Goal: Information Seeking & Learning: Learn about a topic

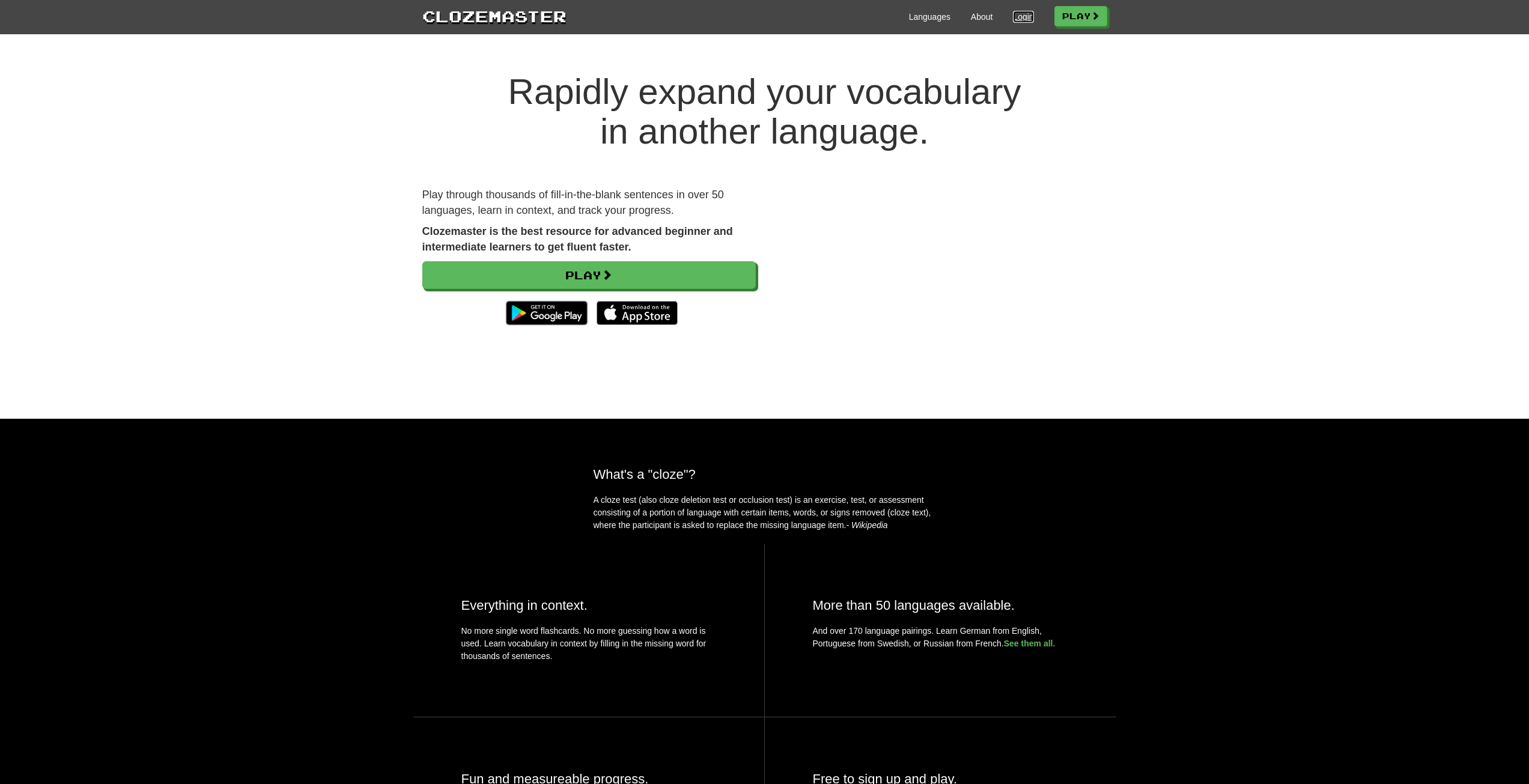
click at [1026, 18] on link "Login" at bounding box center [1023, 17] width 21 height 12
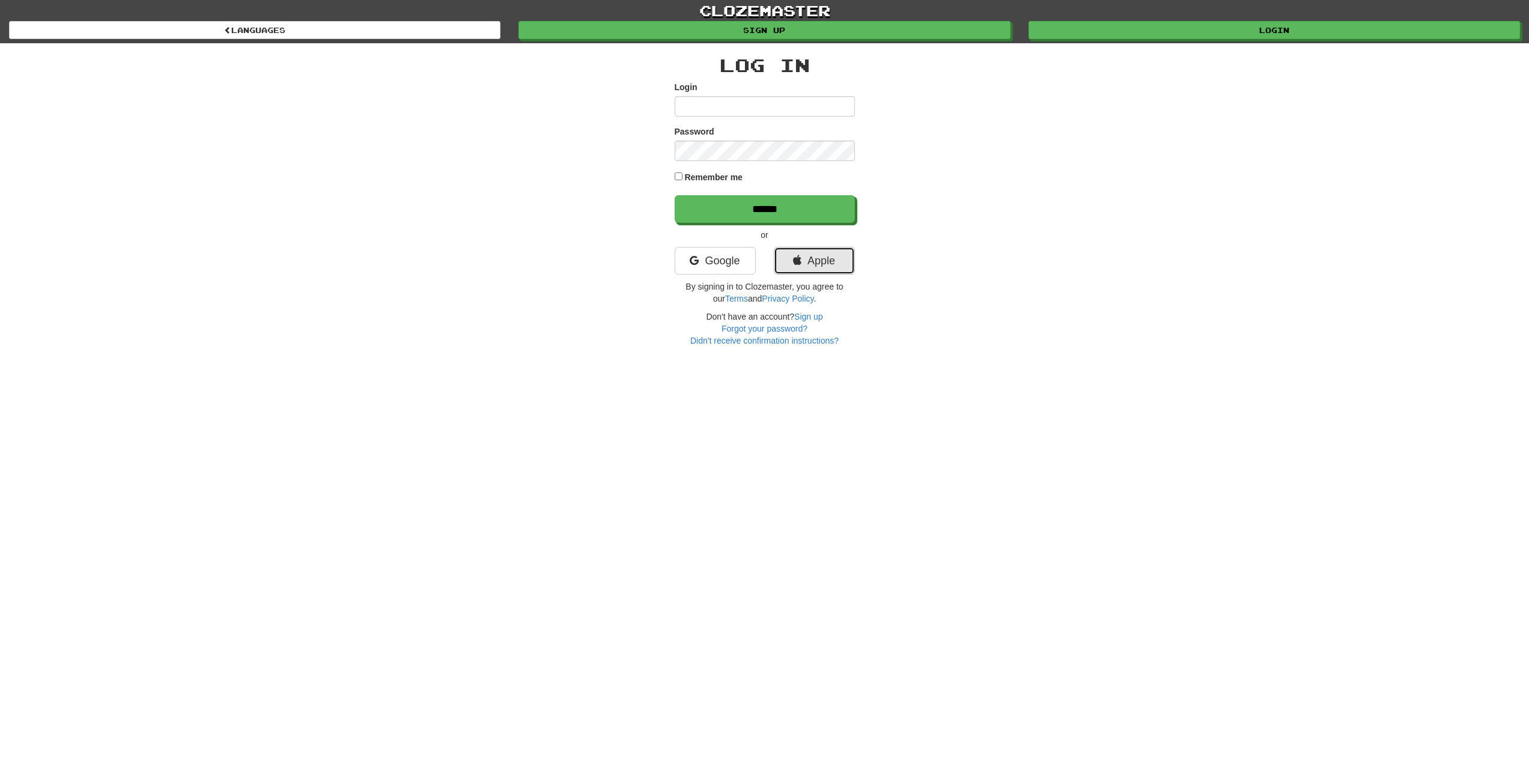
click at [824, 260] on link "Apple" at bounding box center [814, 260] width 81 height 27
click at [841, 268] on link "Apple" at bounding box center [814, 260] width 81 height 27
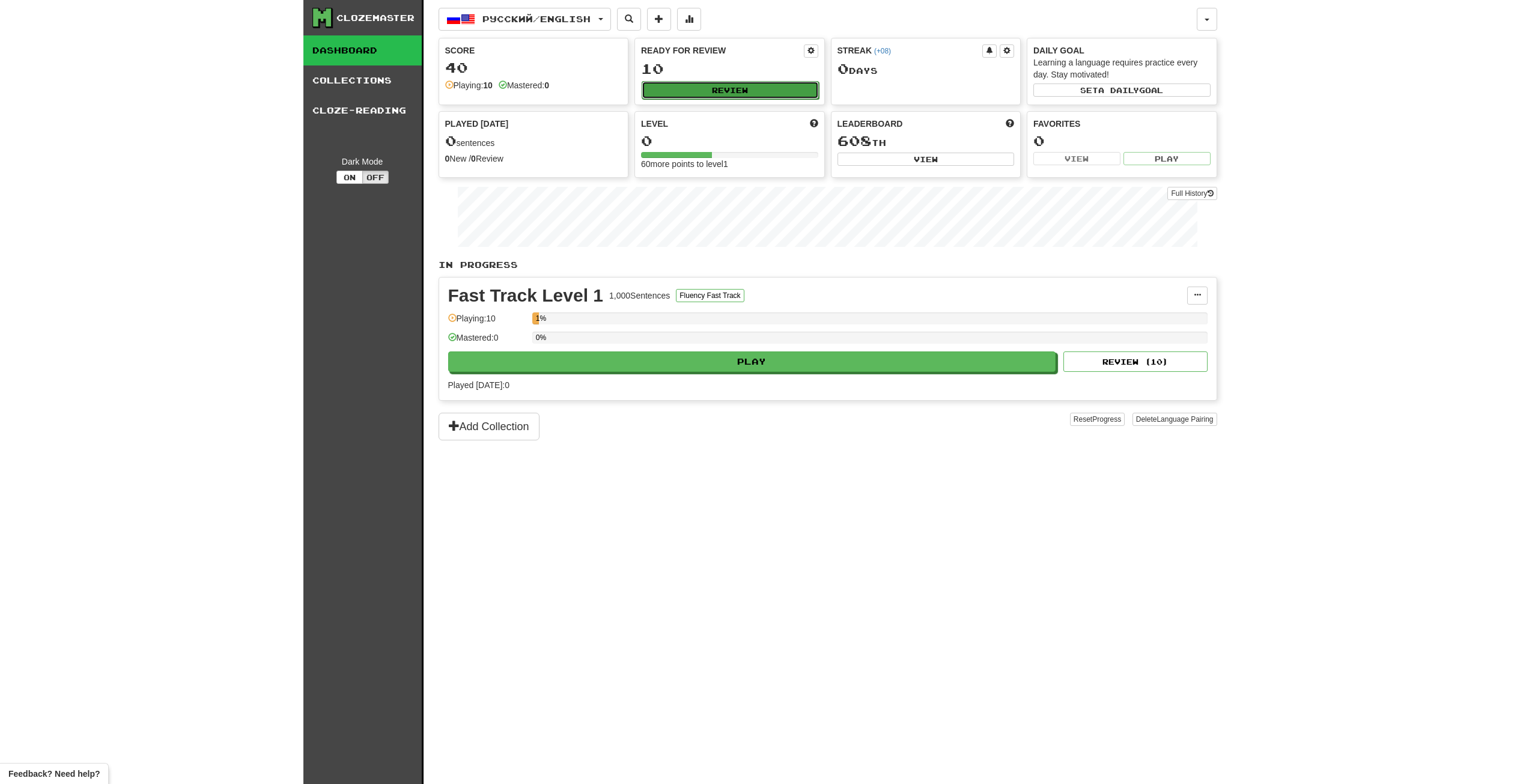
click at [674, 84] on button "Review" at bounding box center [730, 89] width 177 height 18
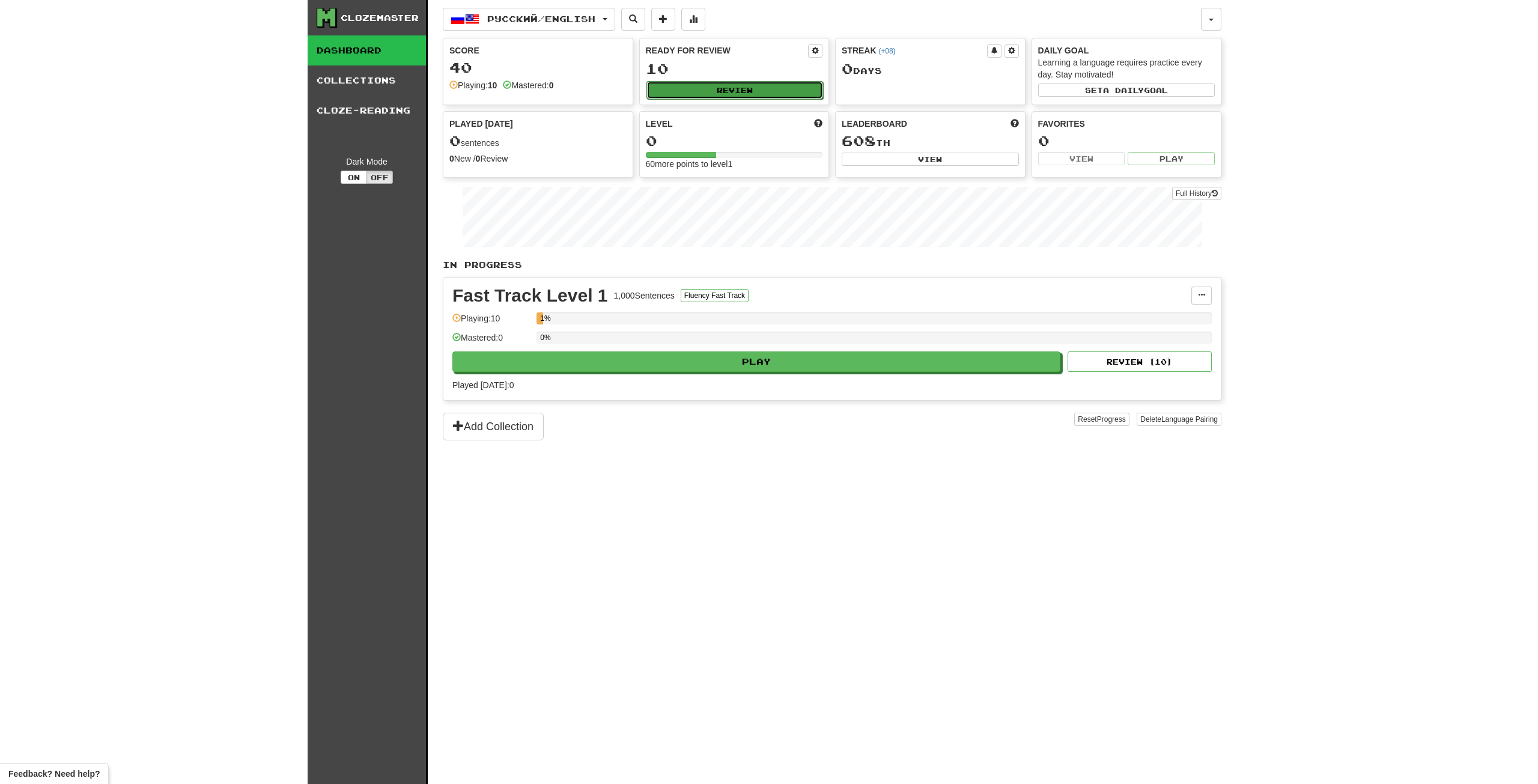
select select "**"
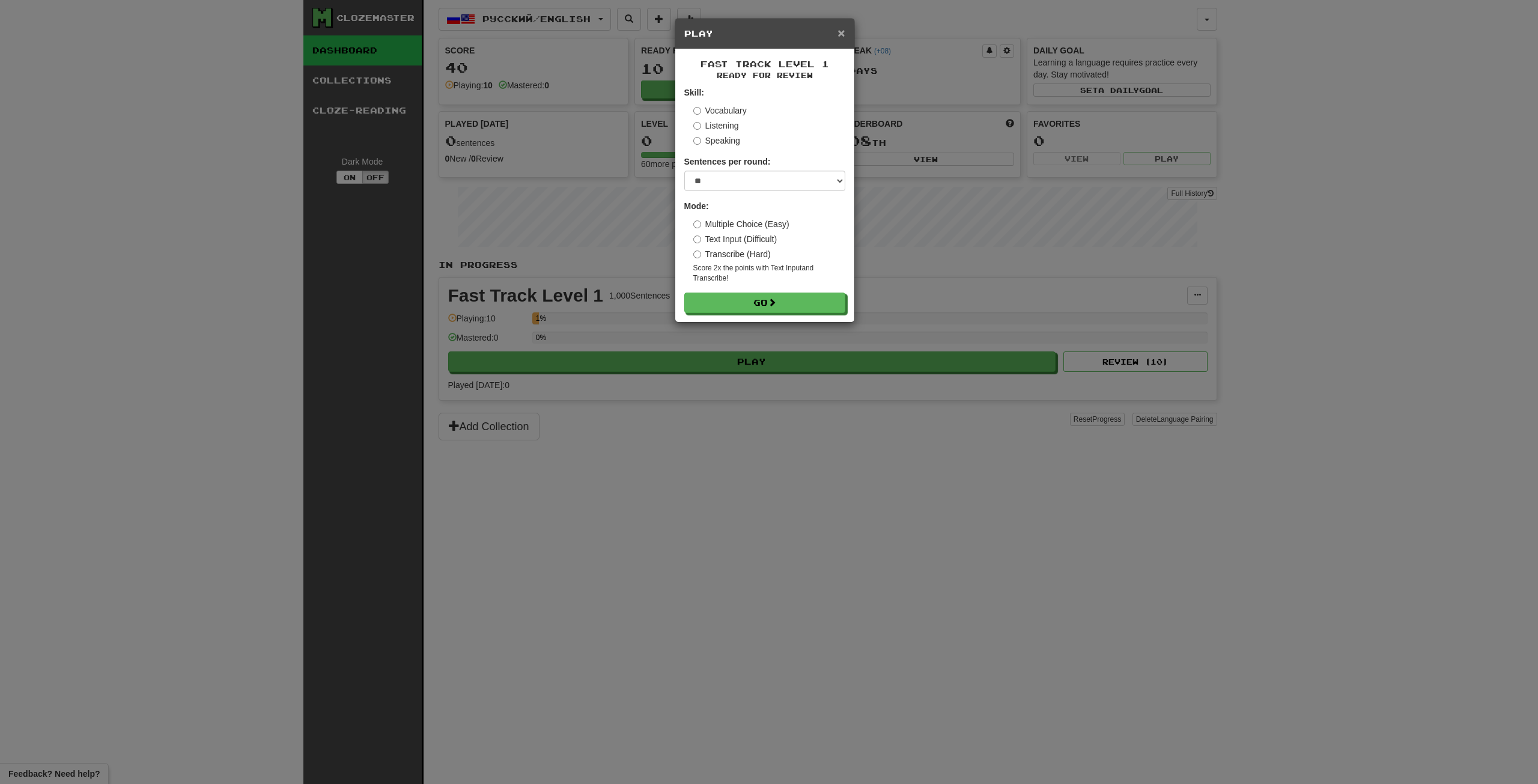
click at [842, 26] on span "×" at bounding box center [841, 33] width 8 height 14
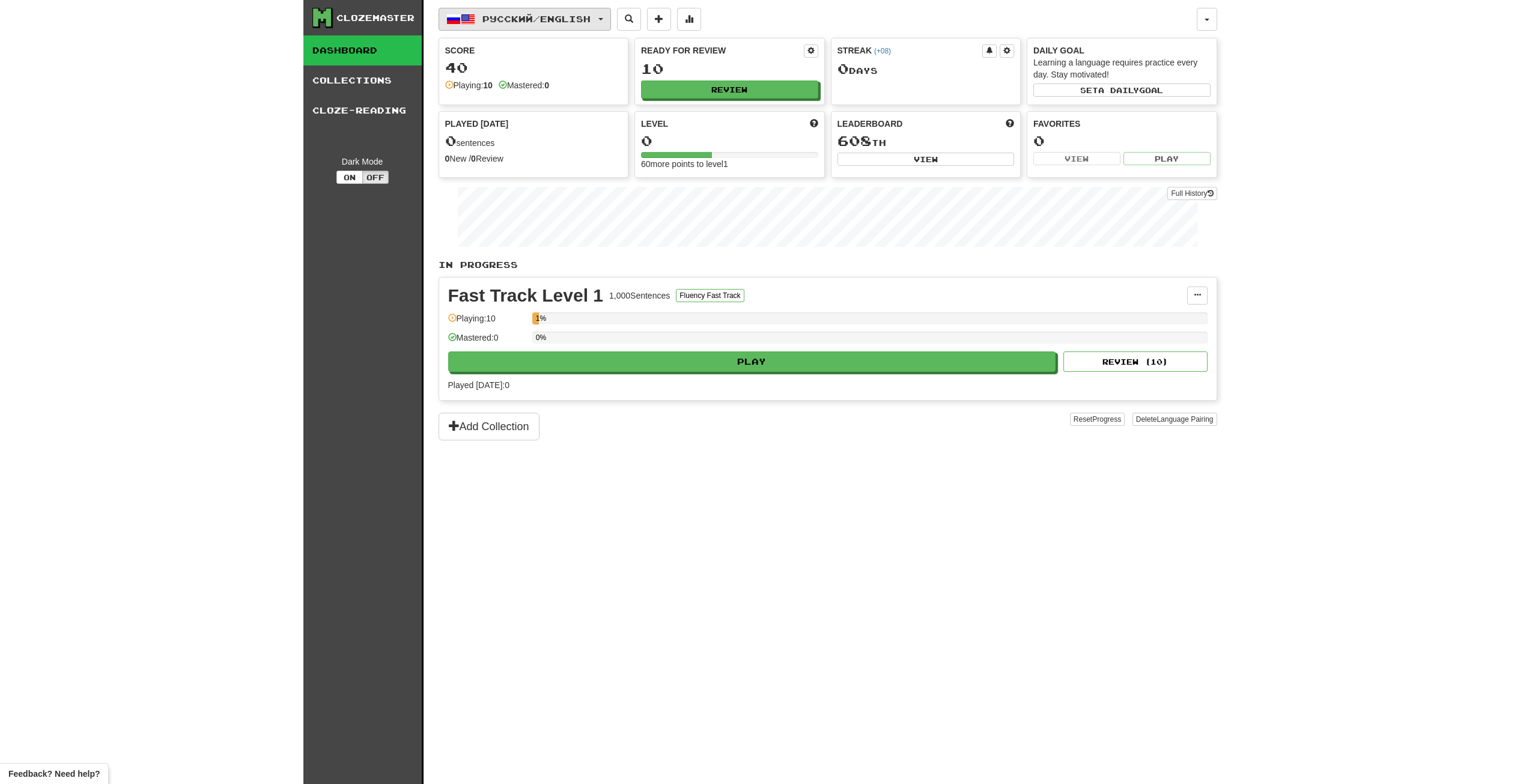
click at [566, 14] on span "Русский / English" at bounding box center [536, 19] width 108 height 10
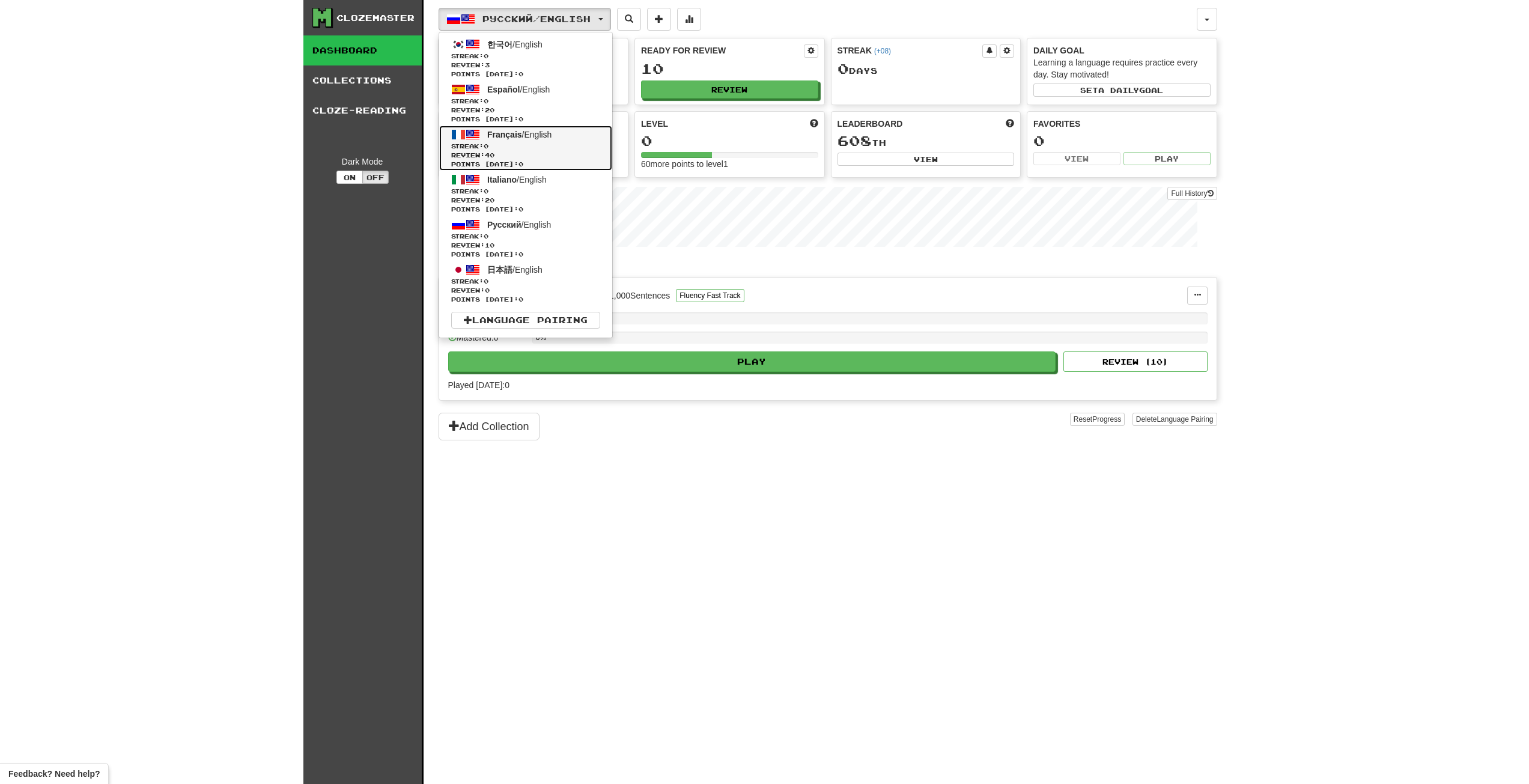
click at [479, 138] on span at bounding box center [473, 134] width 14 height 14
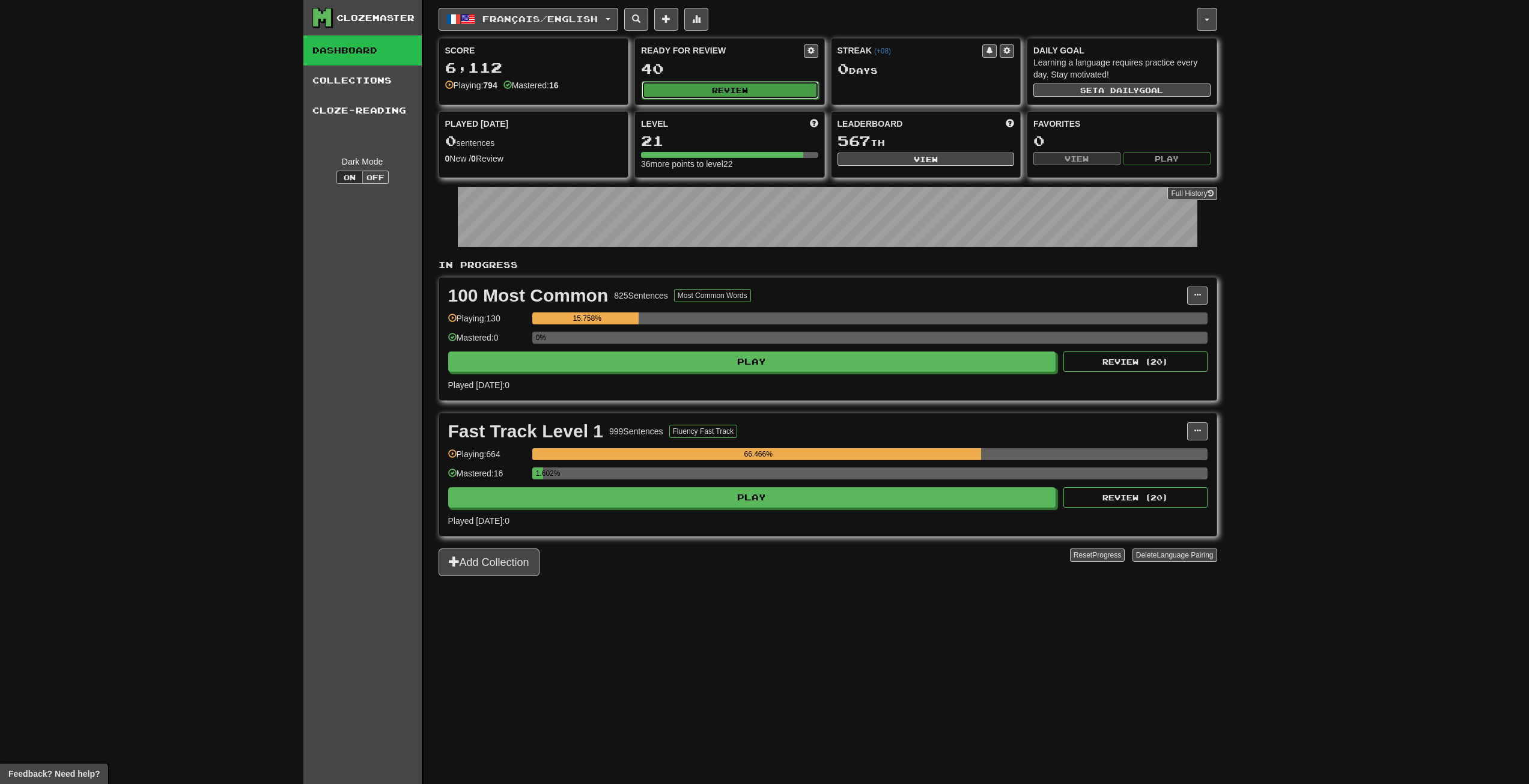
click at [693, 86] on button "Review" at bounding box center [730, 89] width 177 height 18
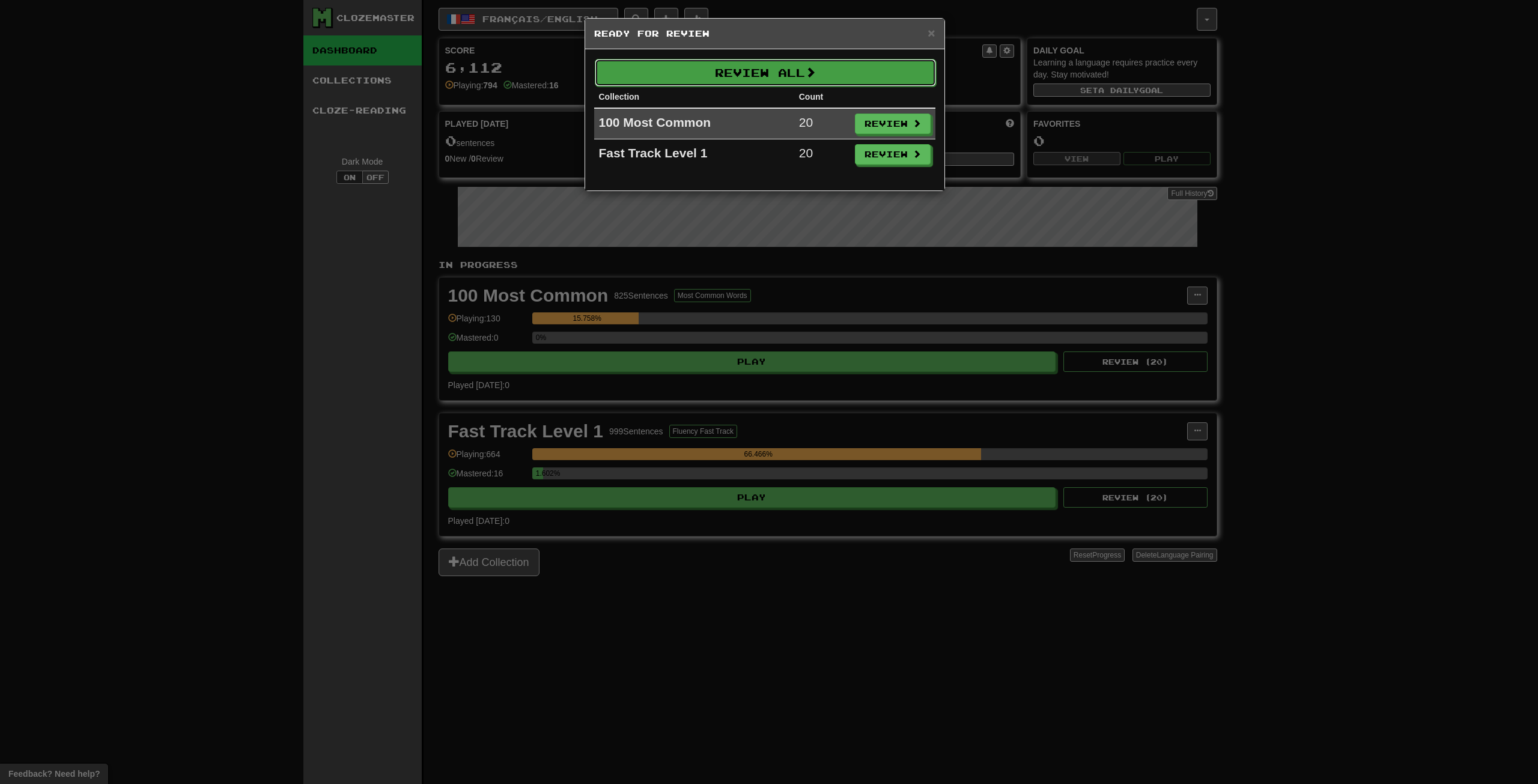
click at [867, 74] on button "Review All" at bounding box center [765, 72] width 341 height 27
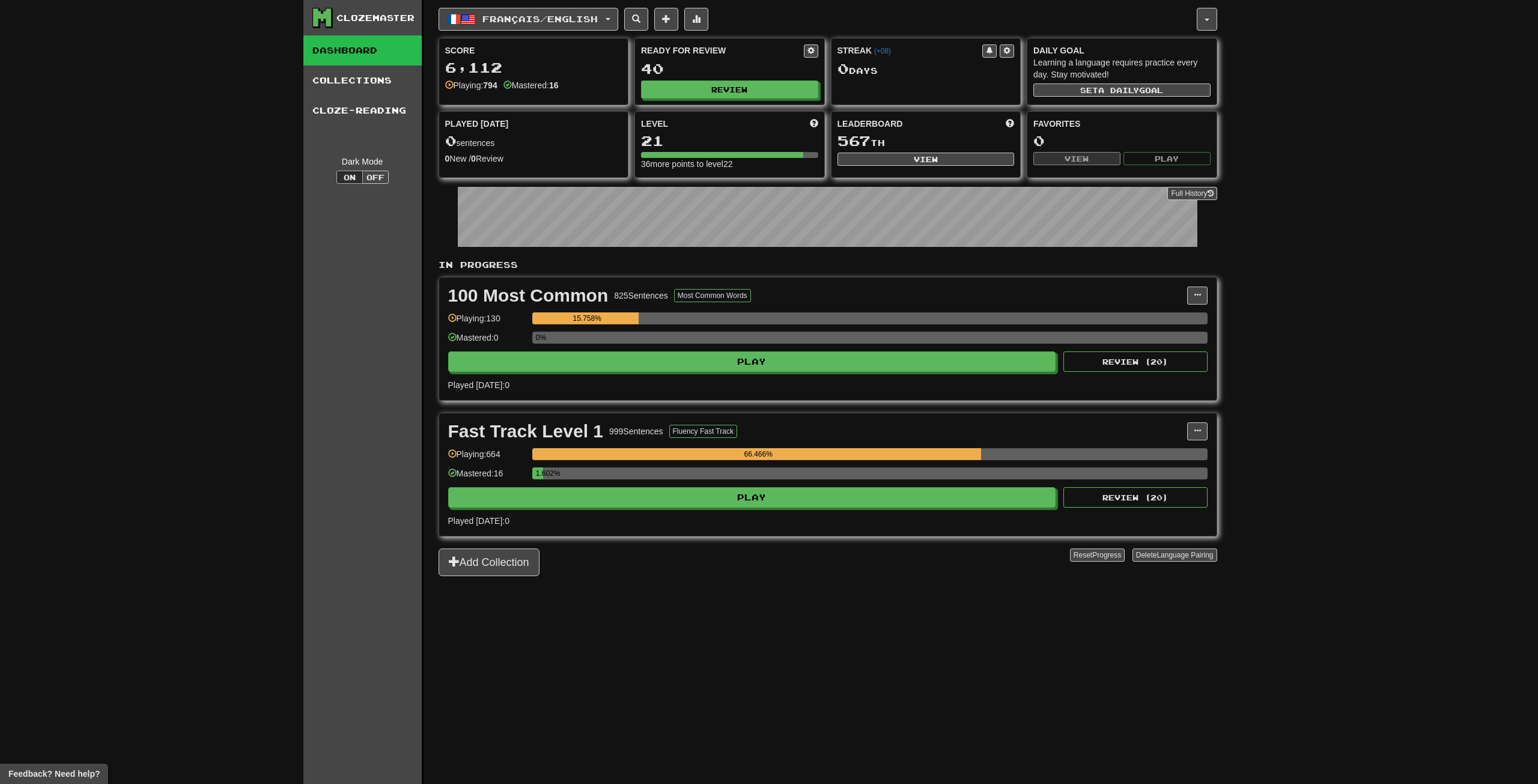
select select "**"
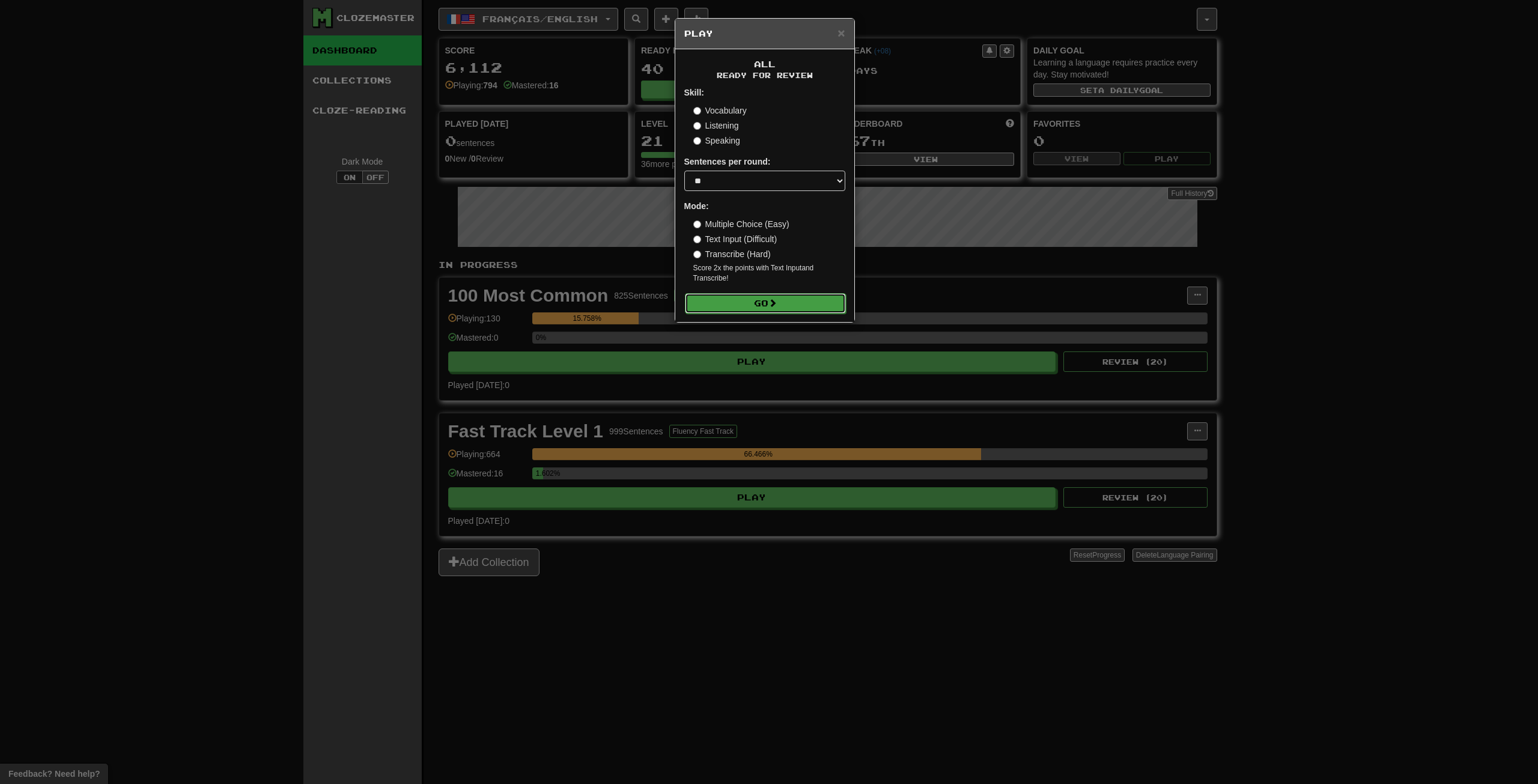
click at [775, 310] on button "Go" at bounding box center [765, 304] width 161 height 21
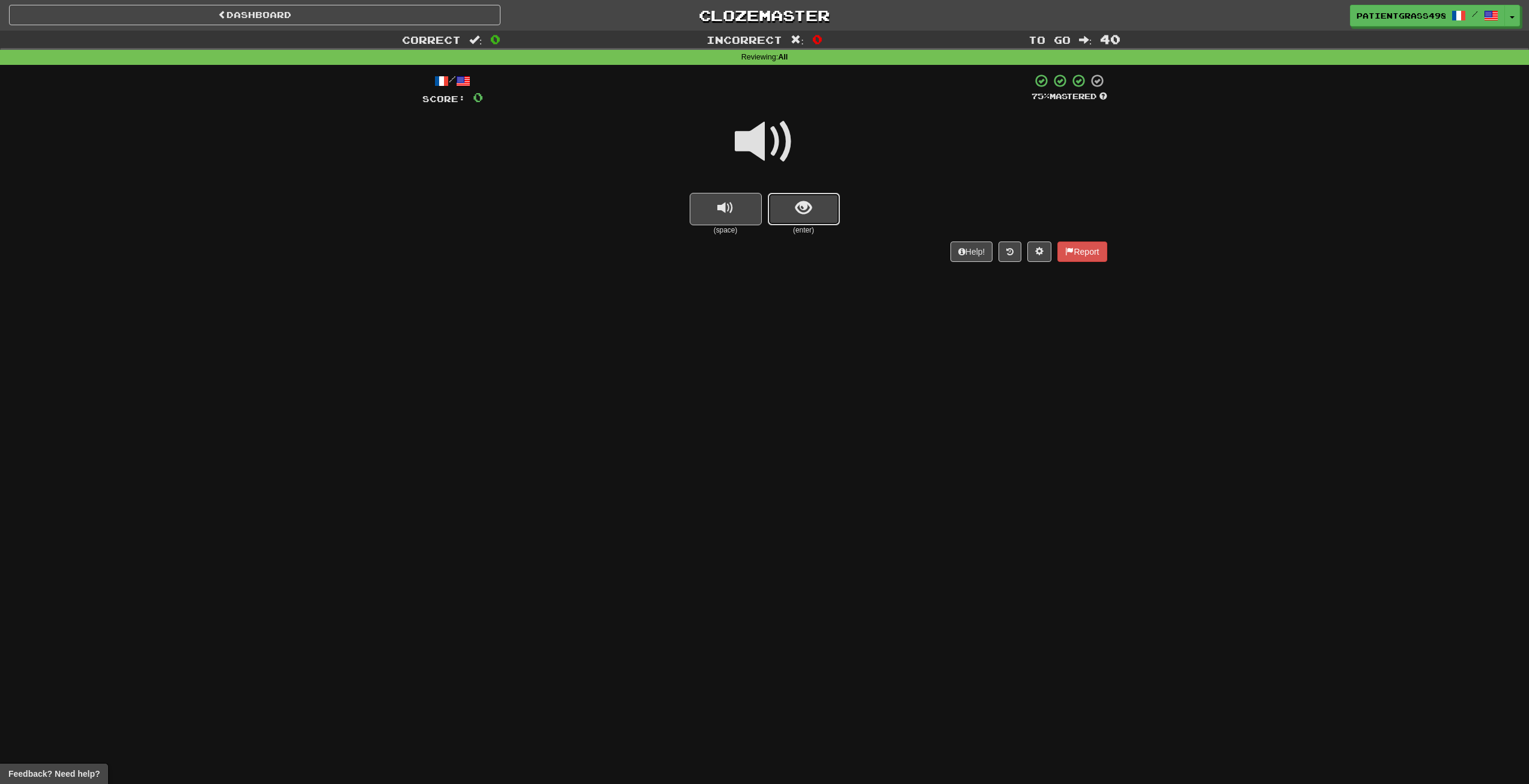
click at [807, 214] on span "show sentence" at bounding box center [803, 207] width 16 height 16
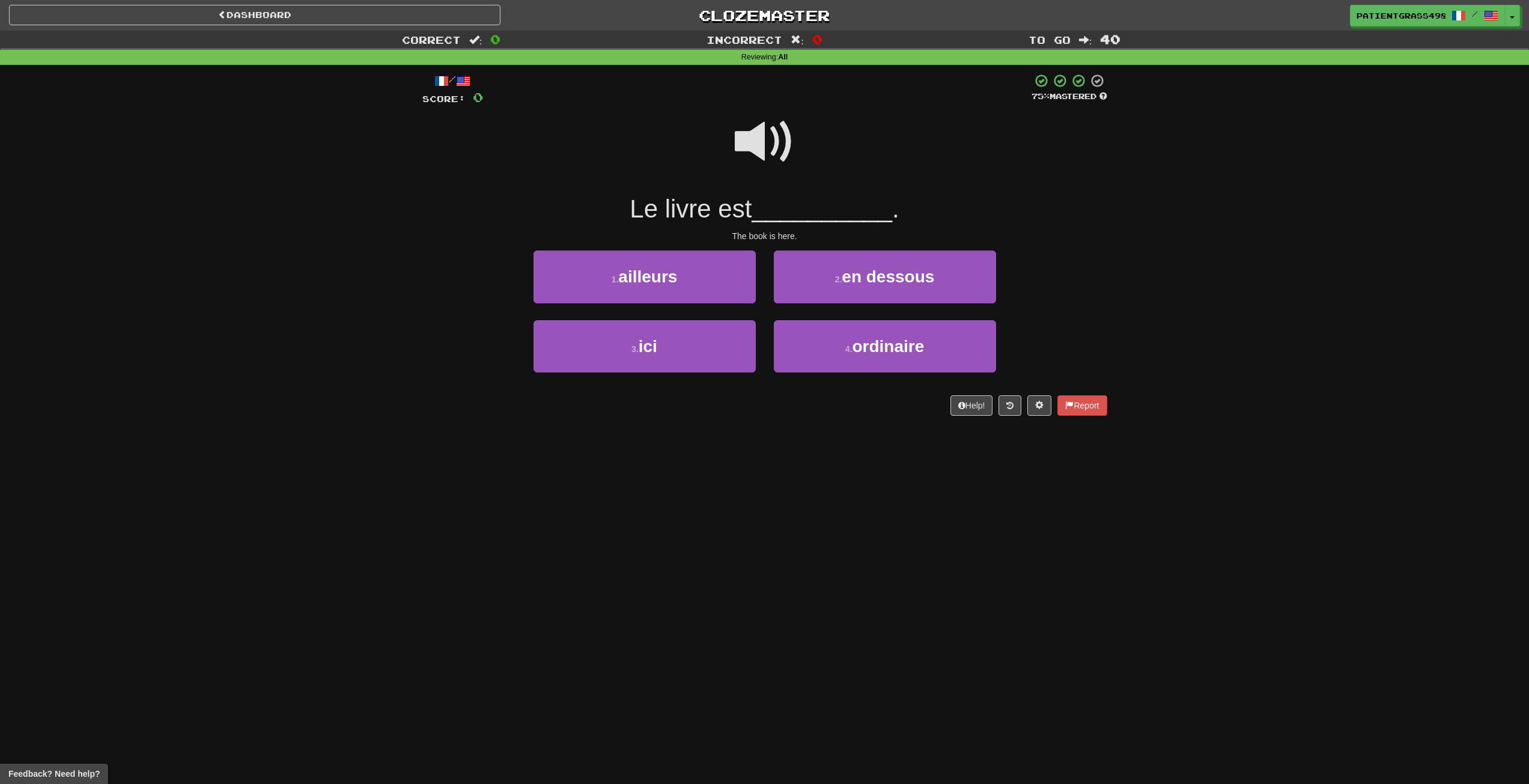
click at [764, 143] on span at bounding box center [765, 142] width 60 height 60
click at [655, 354] on span "ici" at bounding box center [648, 346] width 19 height 19
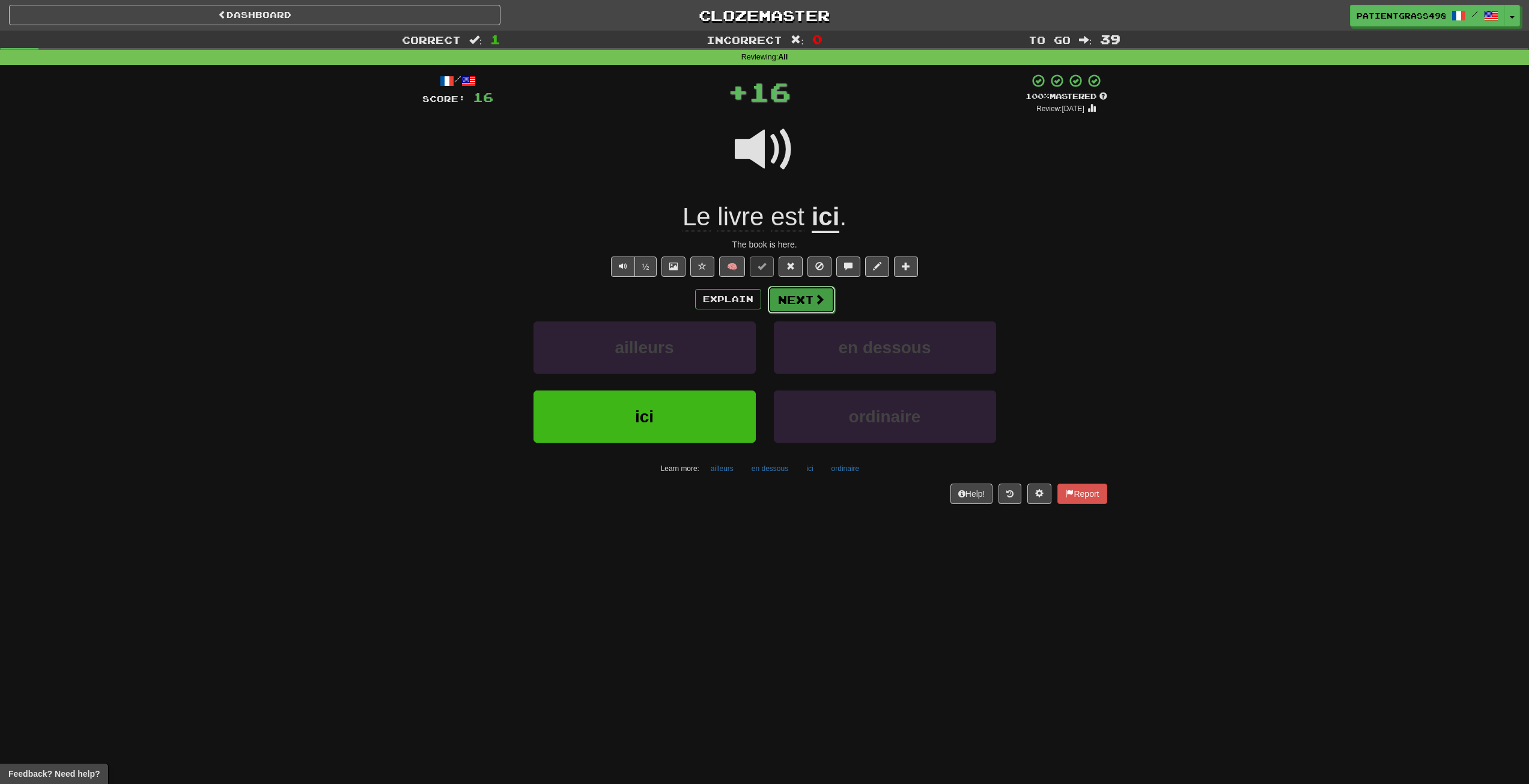
click at [812, 291] on button "Next" at bounding box center [802, 299] width 68 height 27
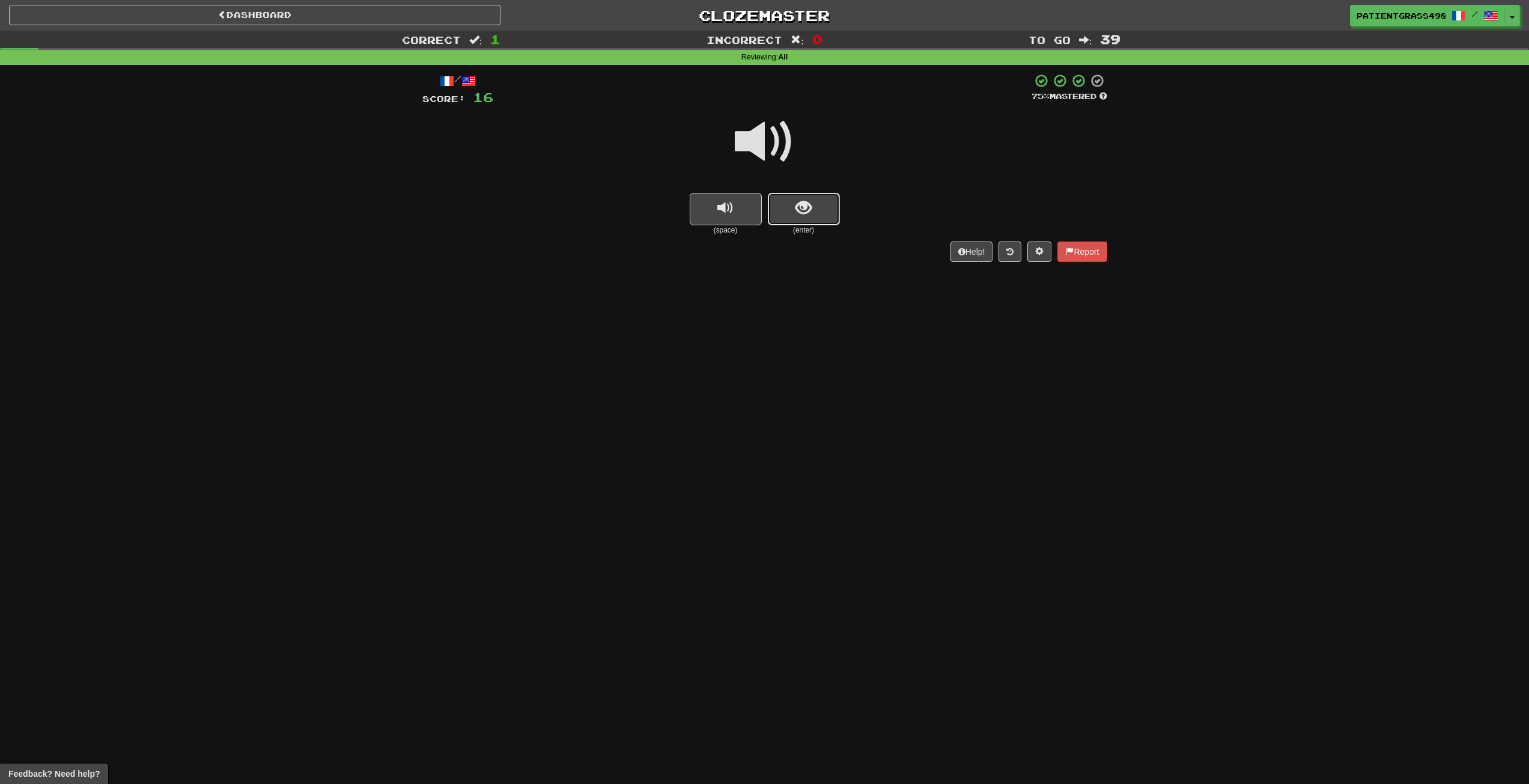
click at [794, 203] on button "show sentence" at bounding box center [804, 209] width 72 height 33
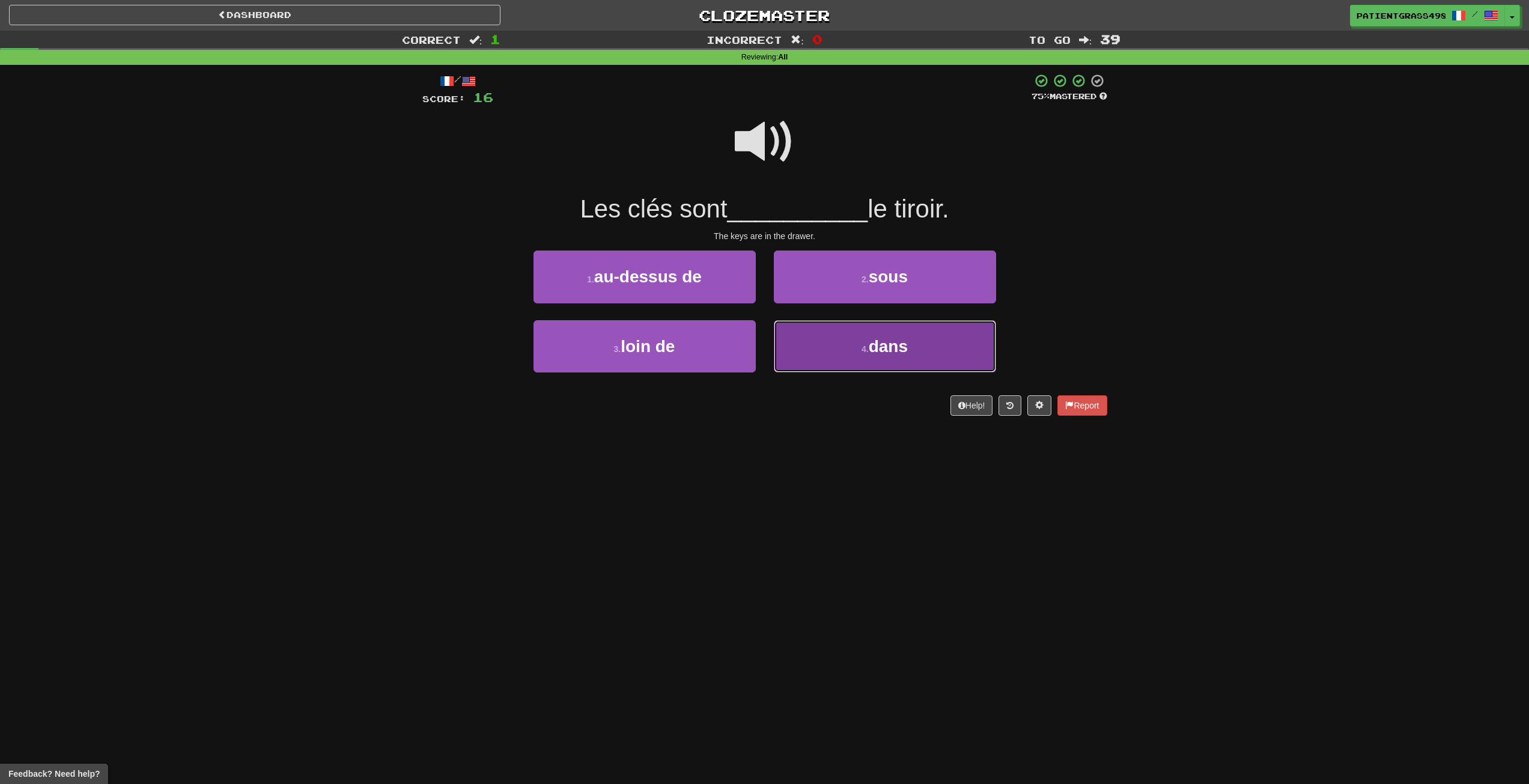
click at [807, 357] on button "4 . dans" at bounding box center [885, 346] width 222 height 53
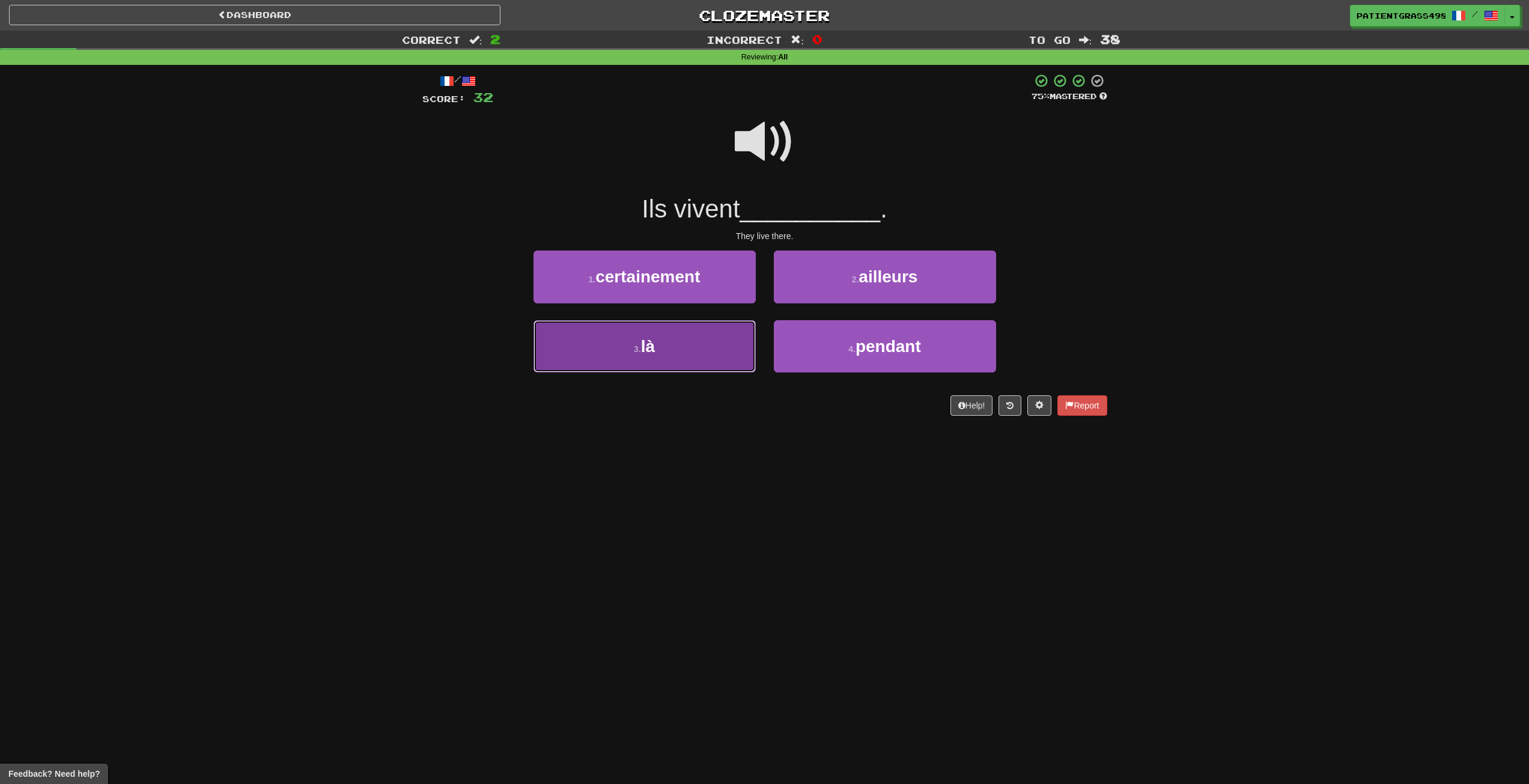
click at [672, 354] on button "3 . là" at bounding box center [644, 346] width 222 height 53
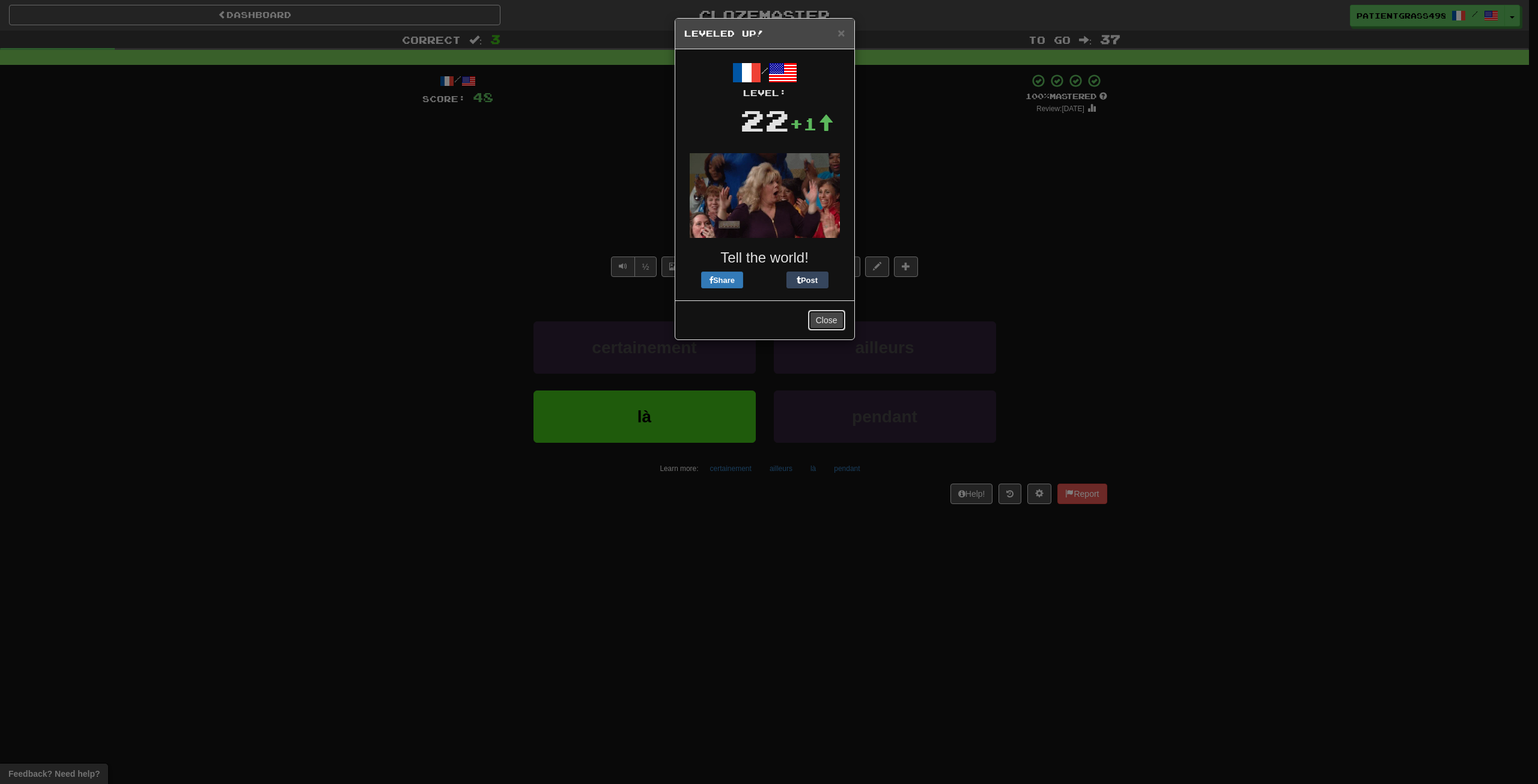
click at [820, 325] on button "Close" at bounding box center [827, 321] width 38 height 21
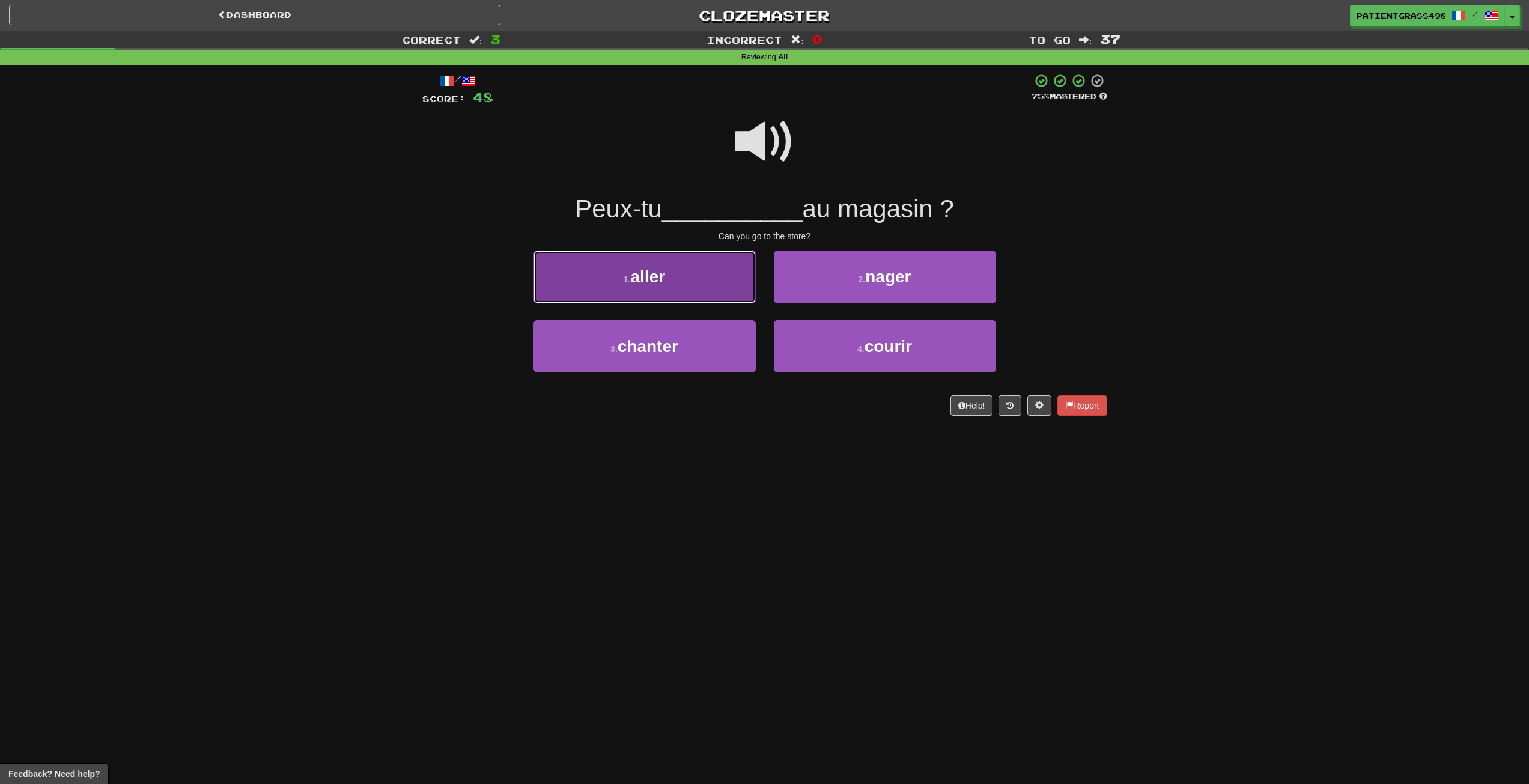
click at [689, 279] on button "1 . aller" at bounding box center [644, 277] width 222 height 53
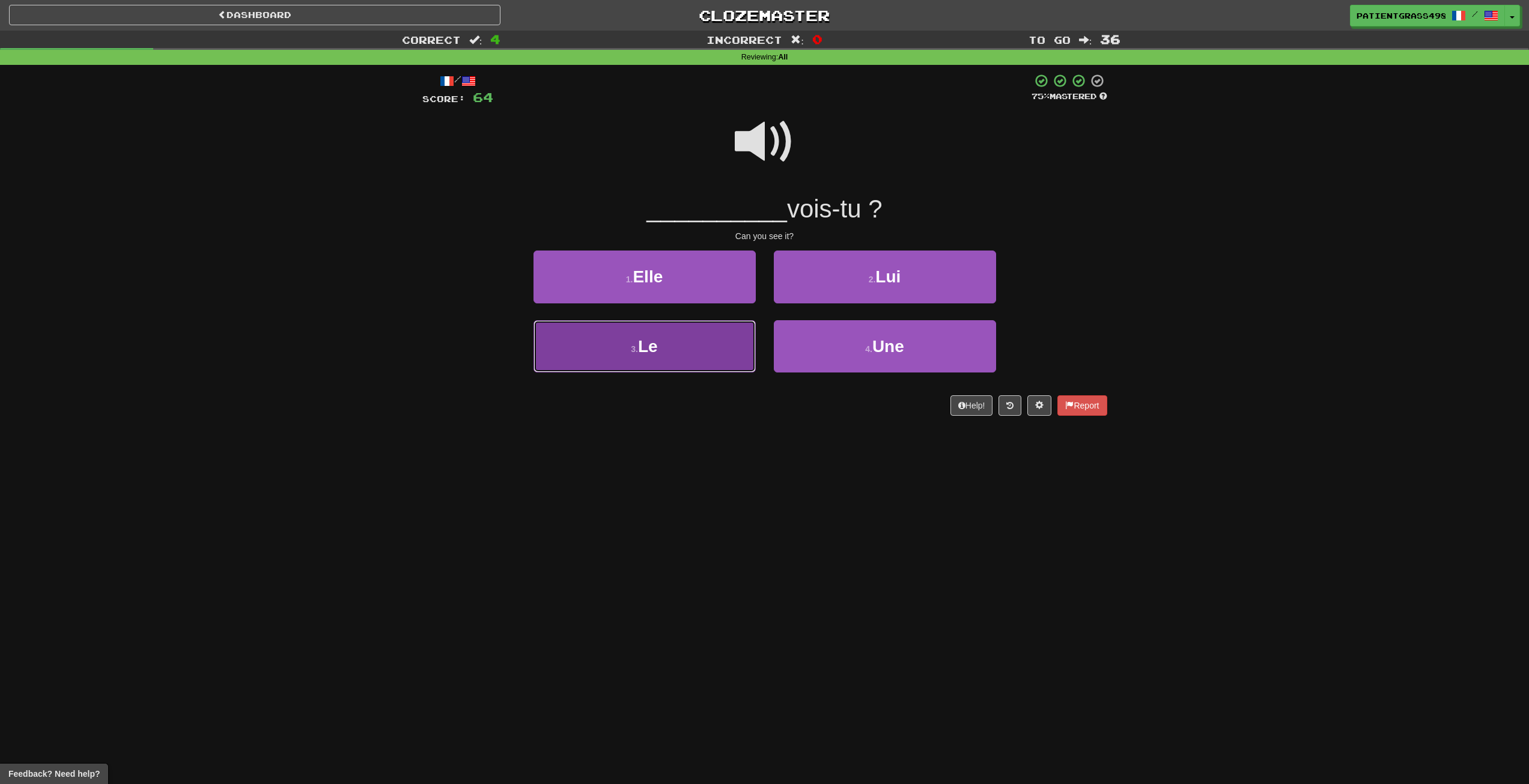
click at [713, 344] on button "3 . Le" at bounding box center [644, 346] width 222 height 53
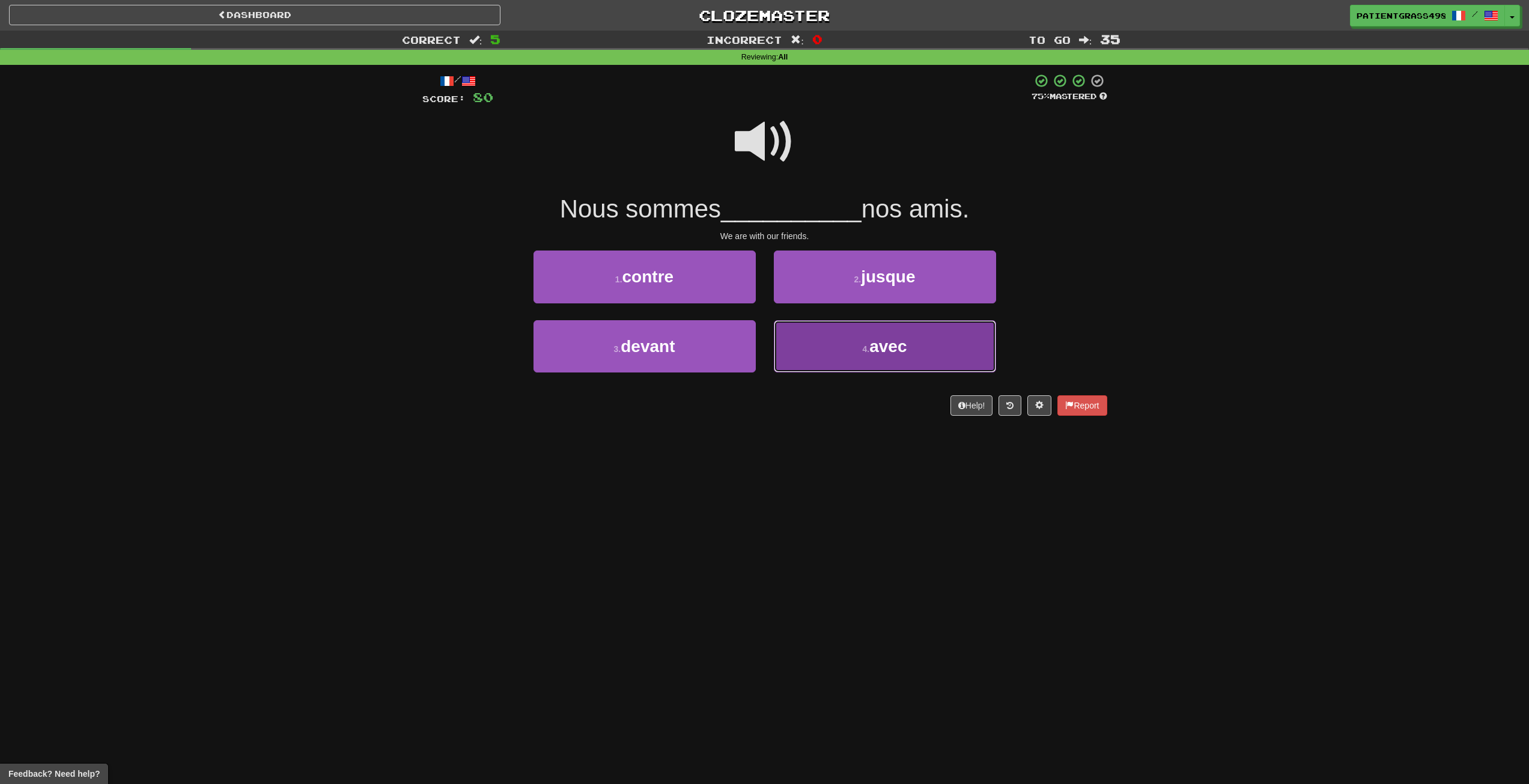
click at [821, 354] on button "4 . avec" at bounding box center [885, 346] width 222 height 53
click at [854, 342] on button "4 . poste" at bounding box center [885, 346] width 222 height 53
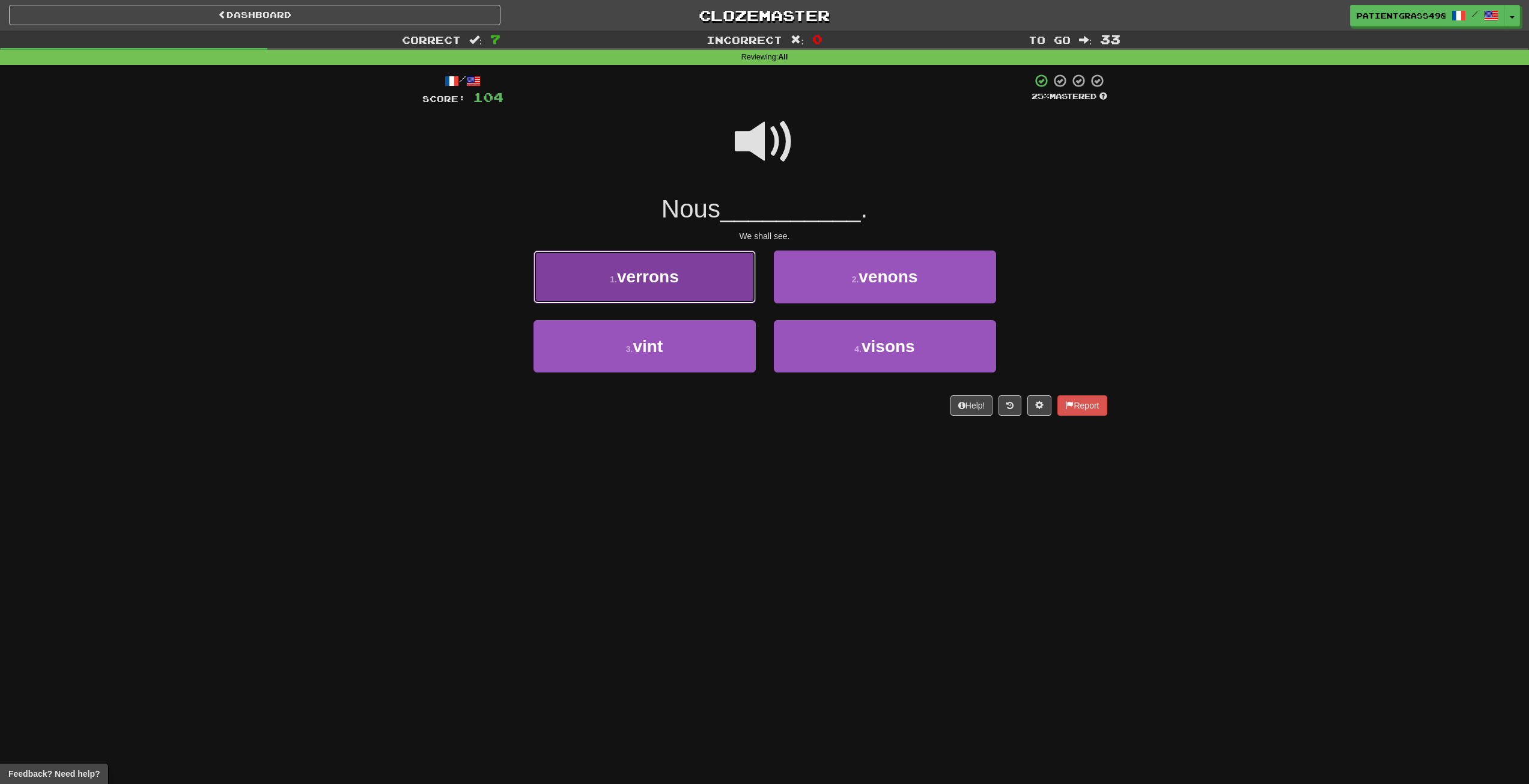
click at [708, 273] on button "1 . verrons" at bounding box center [644, 277] width 222 height 53
click at [679, 259] on button "1 . que" at bounding box center [644, 277] width 222 height 53
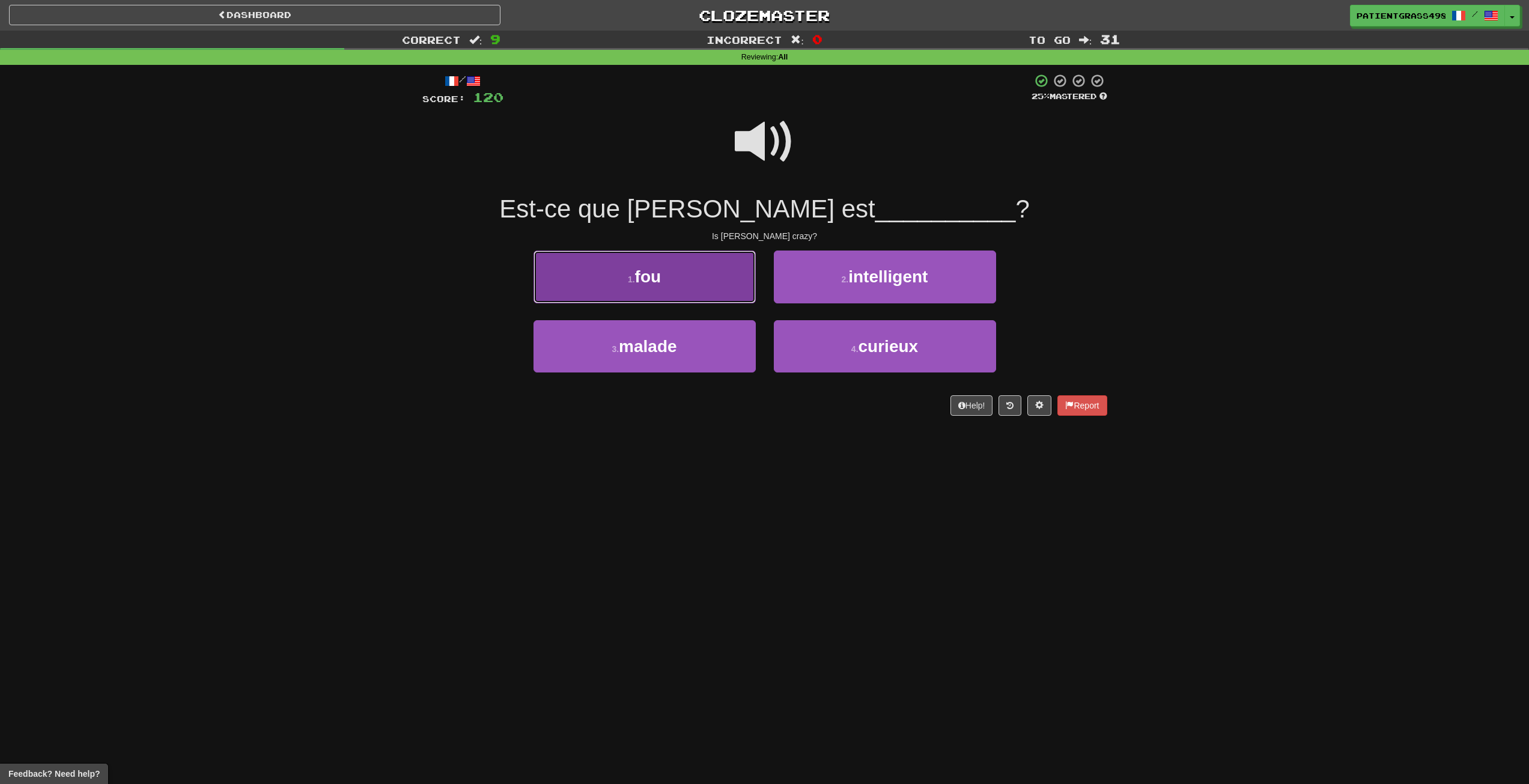
click at [730, 280] on button "1 . fou" at bounding box center [644, 277] width 222 height 53
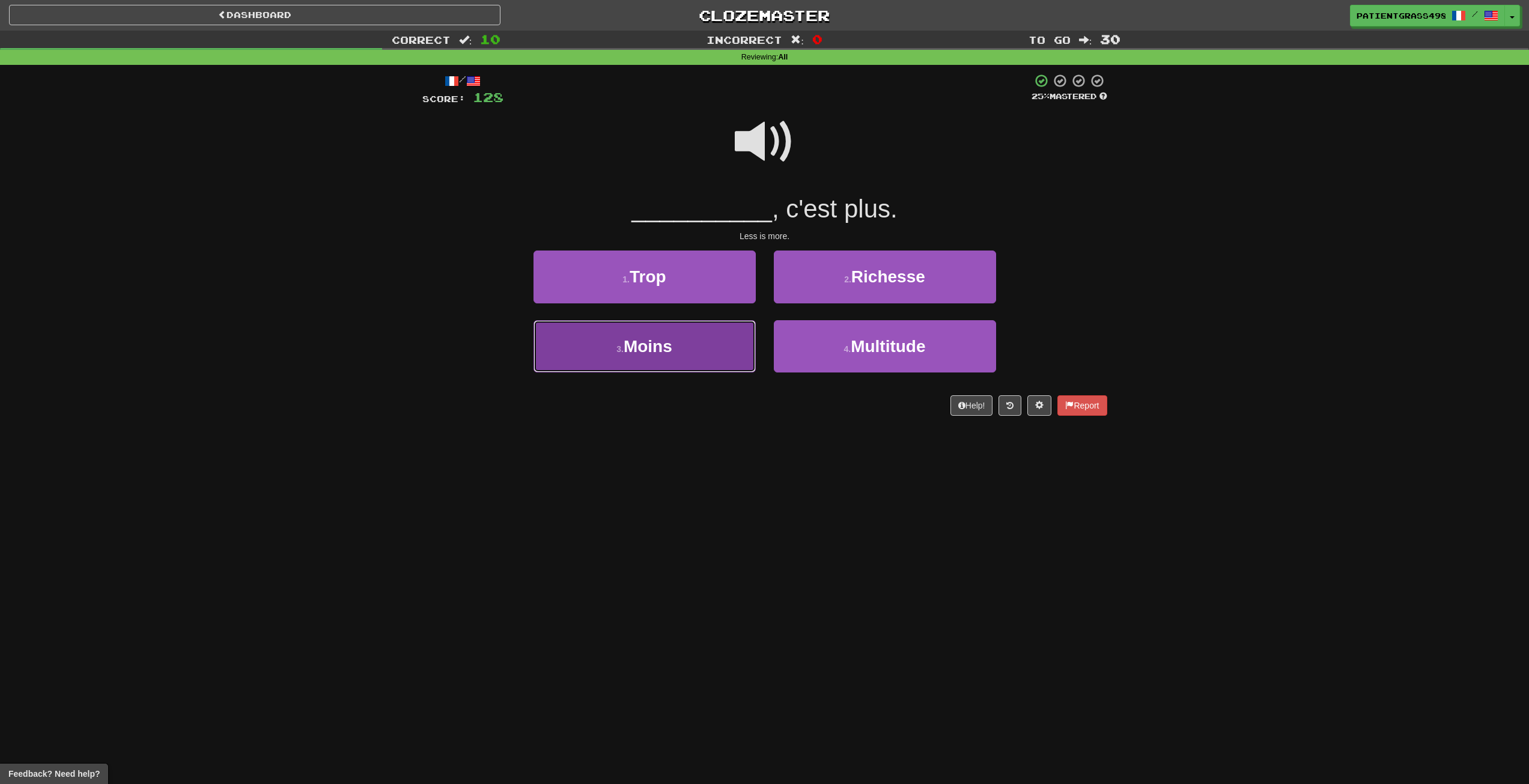
click at [727, 348] on button "3 . Moins" at bounding box center [644, 346] width 222 height 53
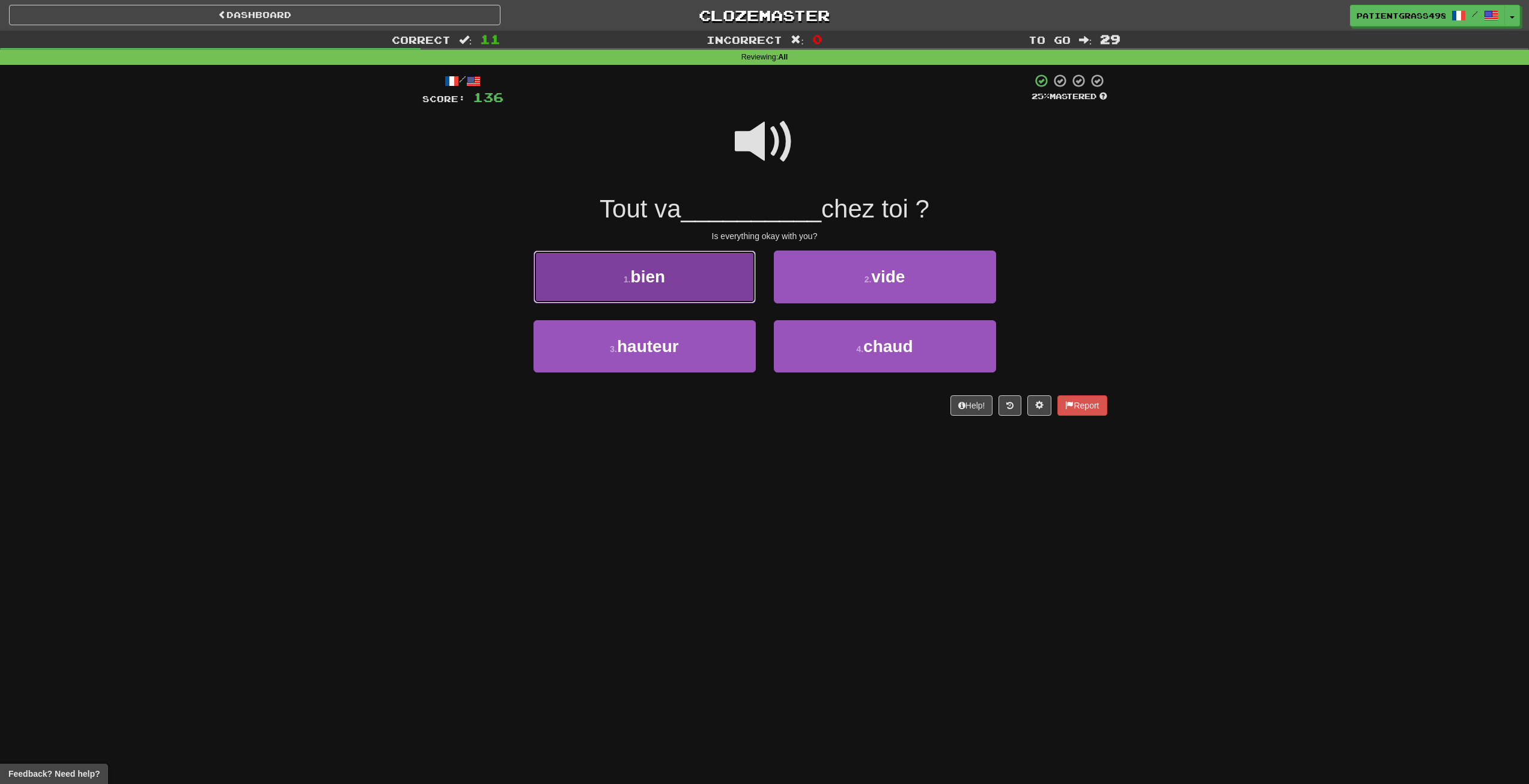
click at [742, 283] on button "1 . bien" at bounding box center [644, 277] width 222 height 53
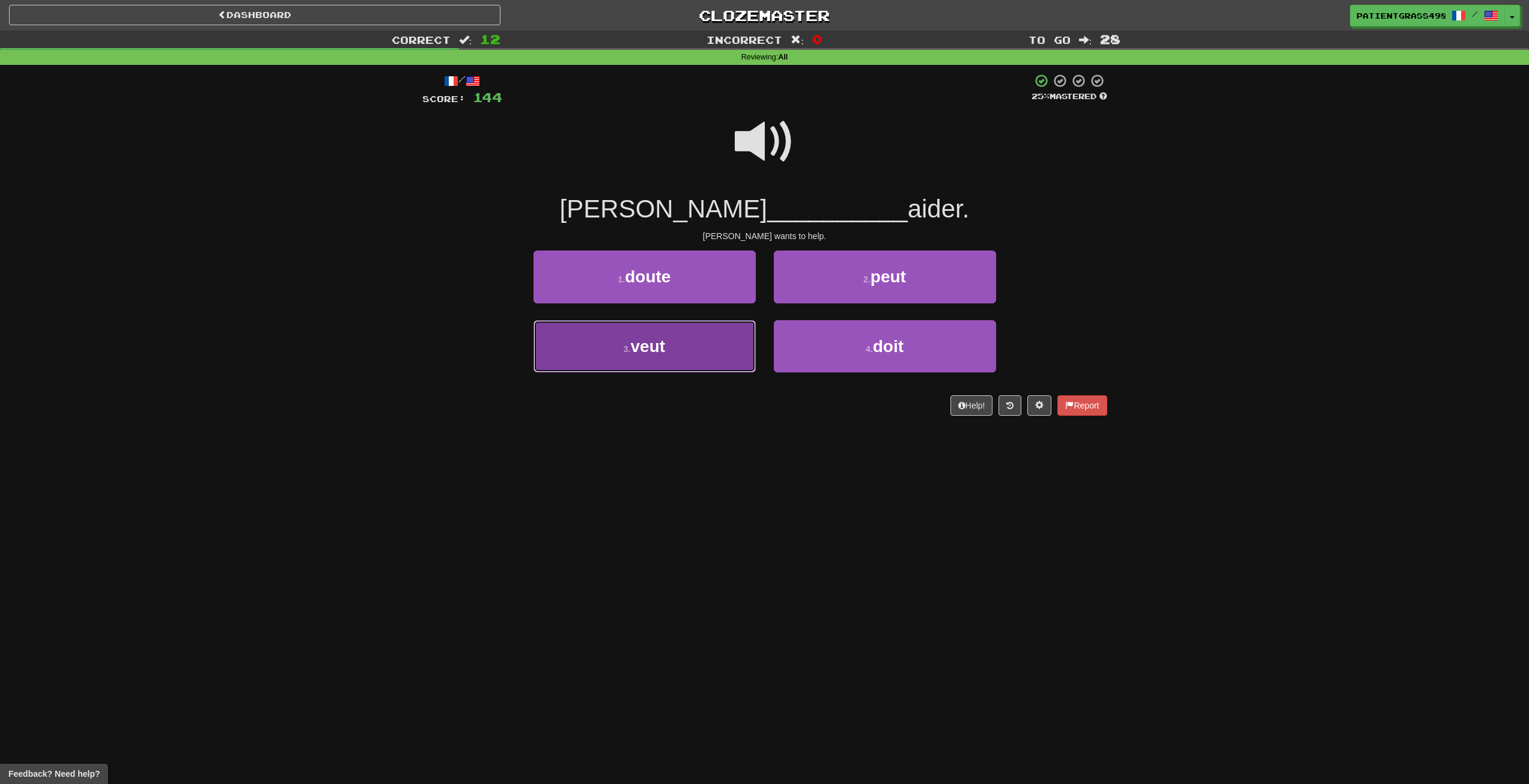
click at [704, 338] on button "3 . veut" at bounding box center [644, 346] width 222 height 53
click at [720, 356] on button "3 . vu" at bounding box center [644, 346] width 222 height 53
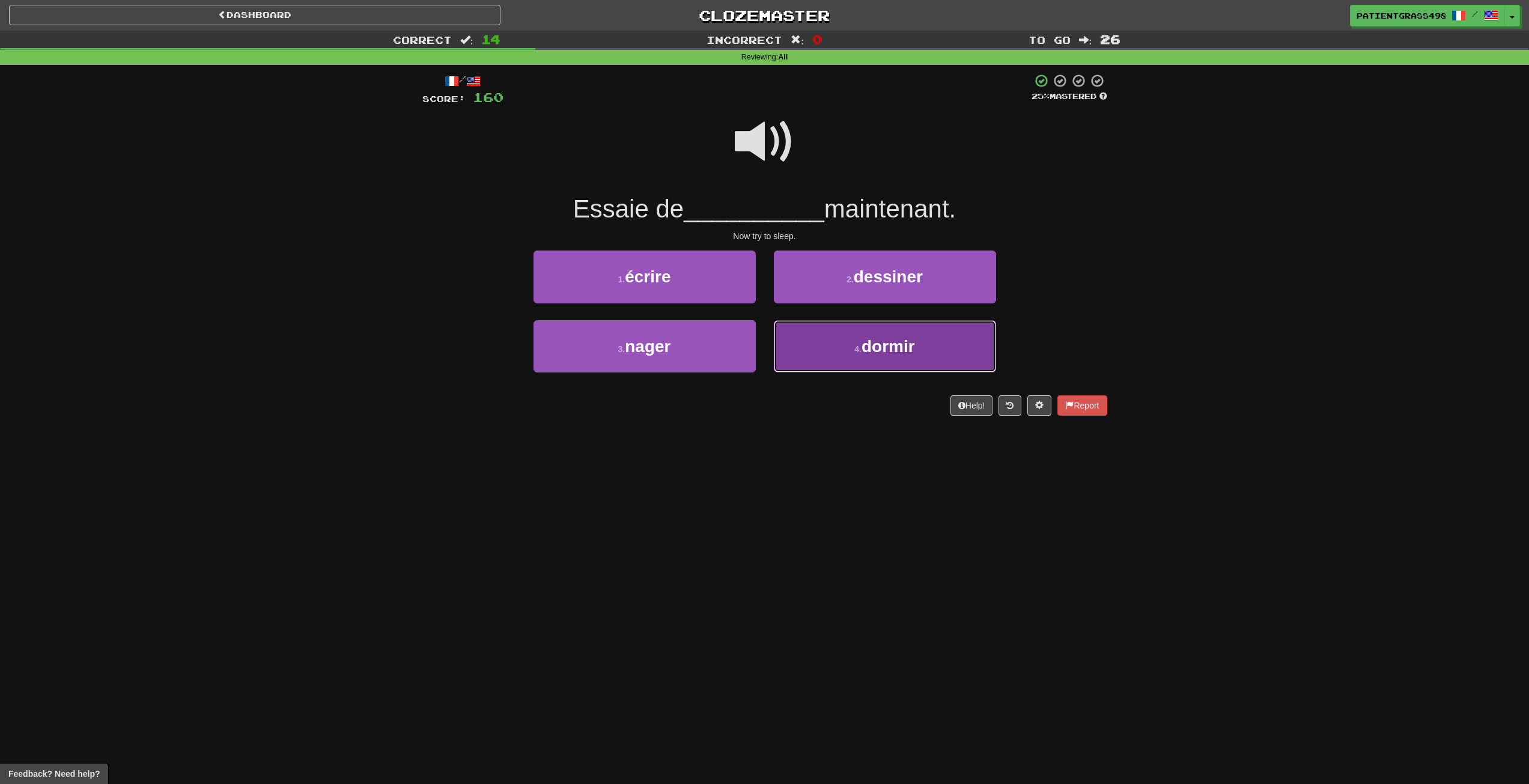
click at [817, 354] on button "4 . dormir" at bounding box center [885, 346] width 222 height 53
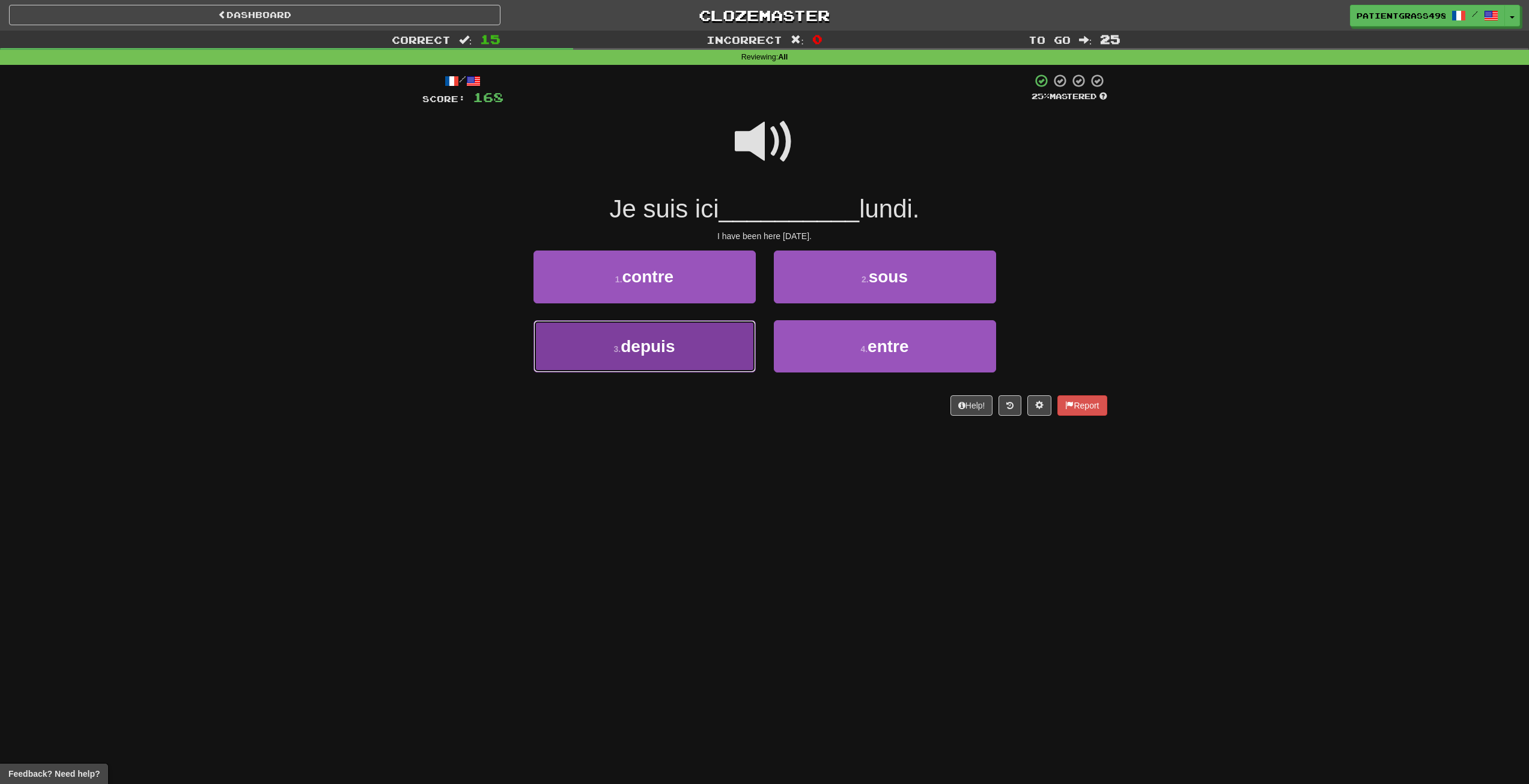
click at [699, 367] on button "3 . depuis" at bounding box center [644, 346] width 222 height 53
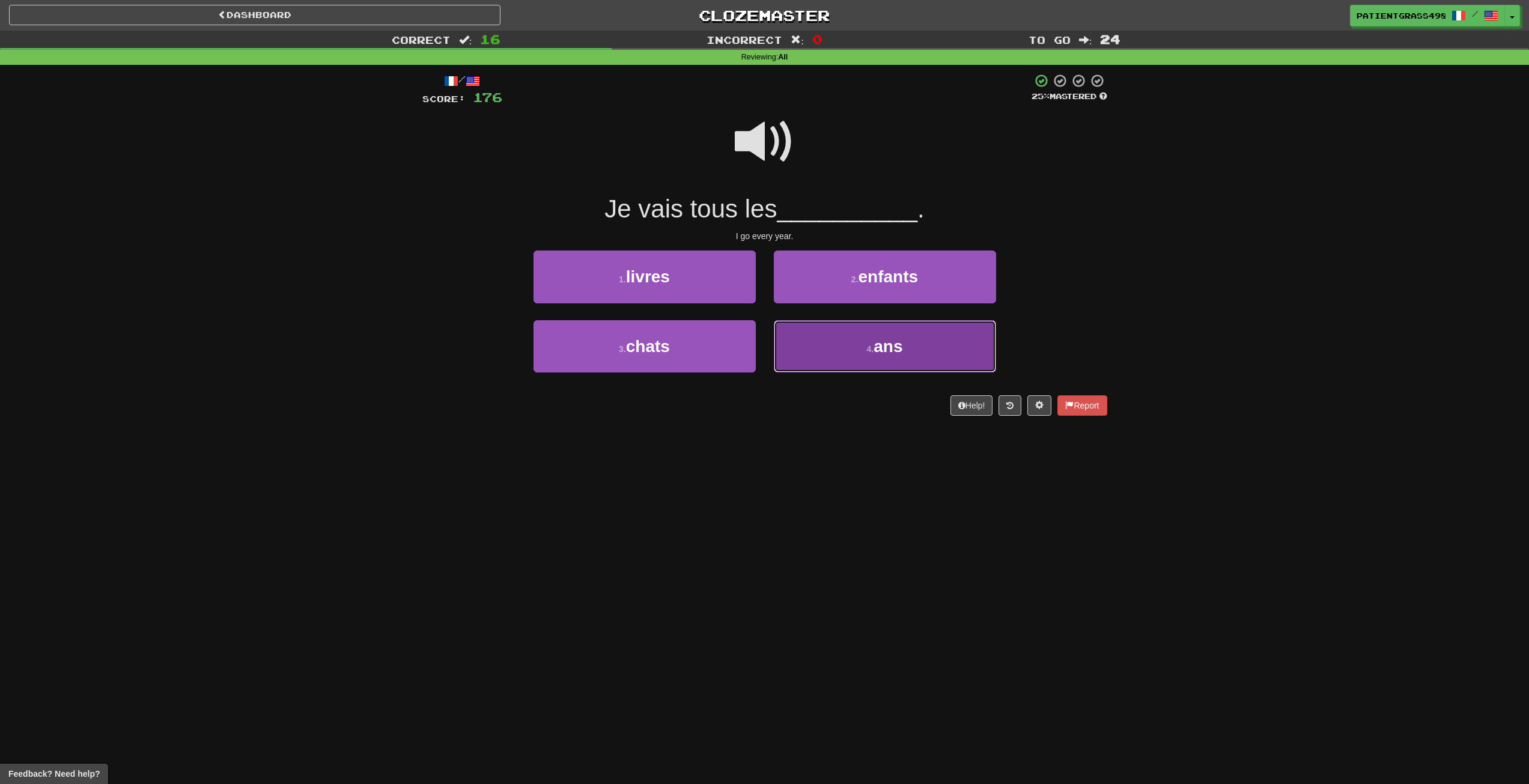
click at [875, 352] on span "ans" at bounding box center [887, 346] width 29 height 19
click at [811, 350] on button "4 . heureux" at bounding box center [885, 346] width 222 height 53
click at [797, 363] on button "4 . main" at bounding box center [885, 346] width 222 height 53
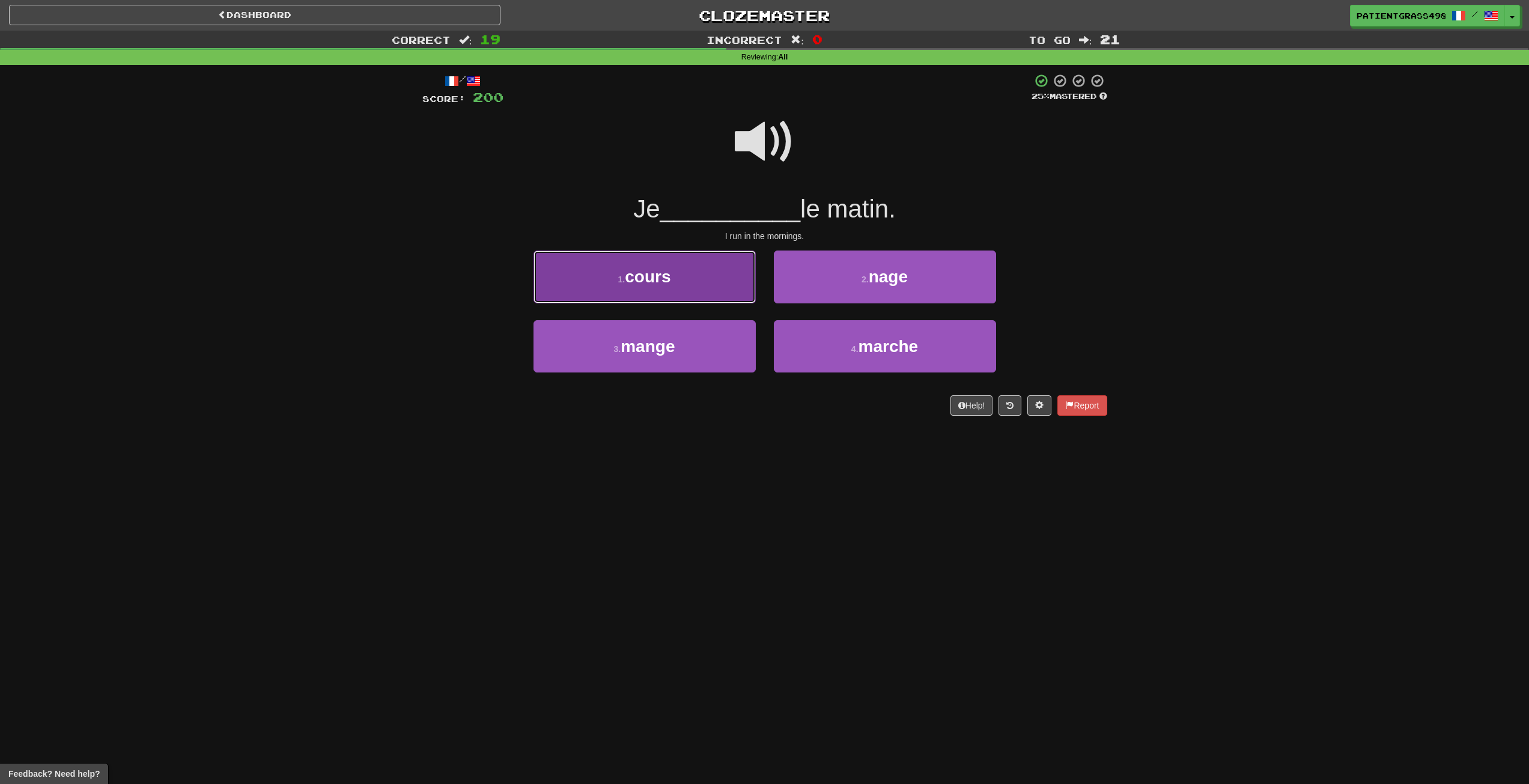
click at [674, 280] on button "1 . cours" at bounding box center [644, 277] width 222 height 53
click at [712, 277] on button "1 . lui" at bounding box center [644, 277] width 222 height 53
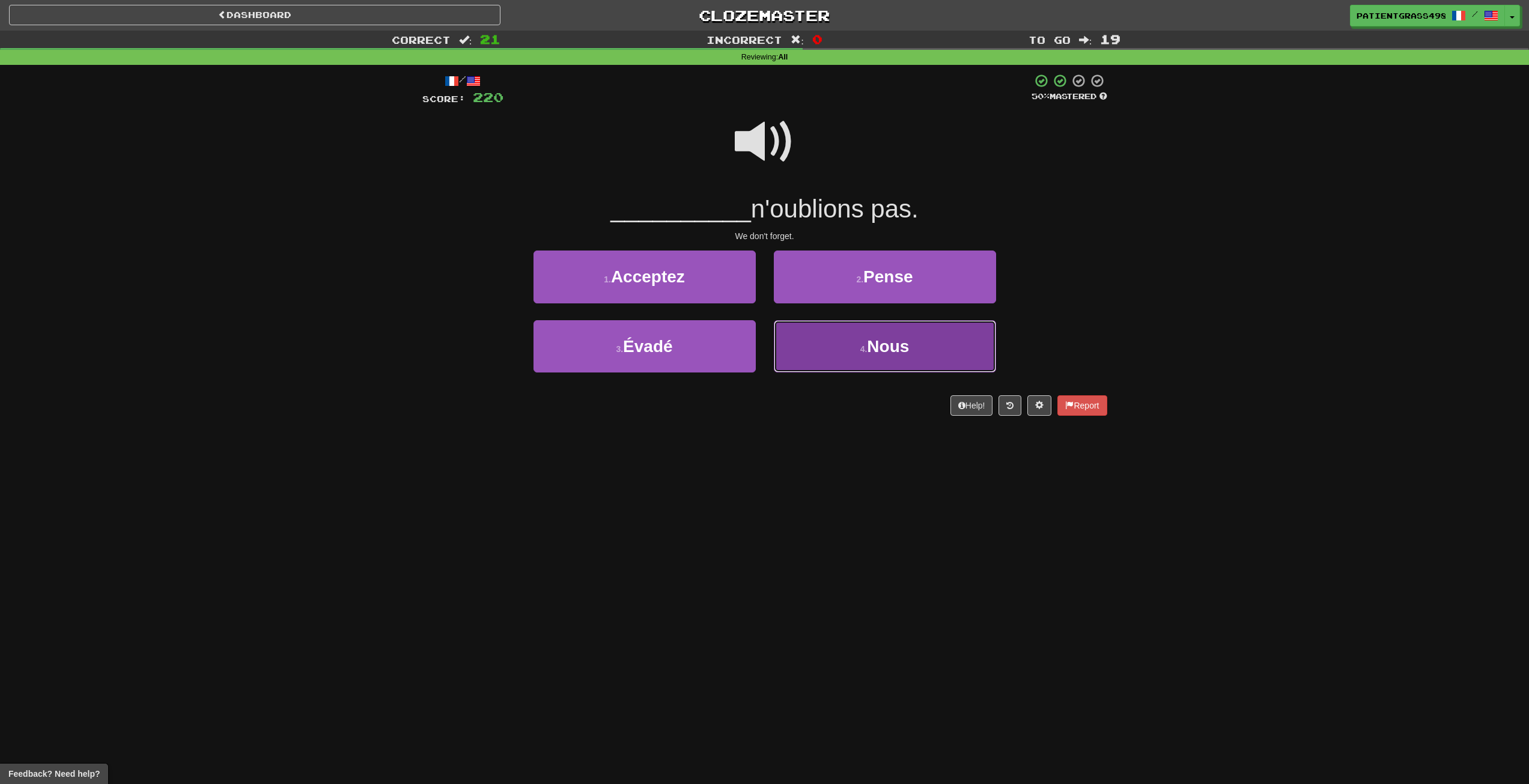
click at [796, 338] on button "4 . Nous" at bounding box center [885, 346] width 222 height 53
click at [820, 354] on button "4 . vais" at bounding box center [885, 346] width 222 height 53
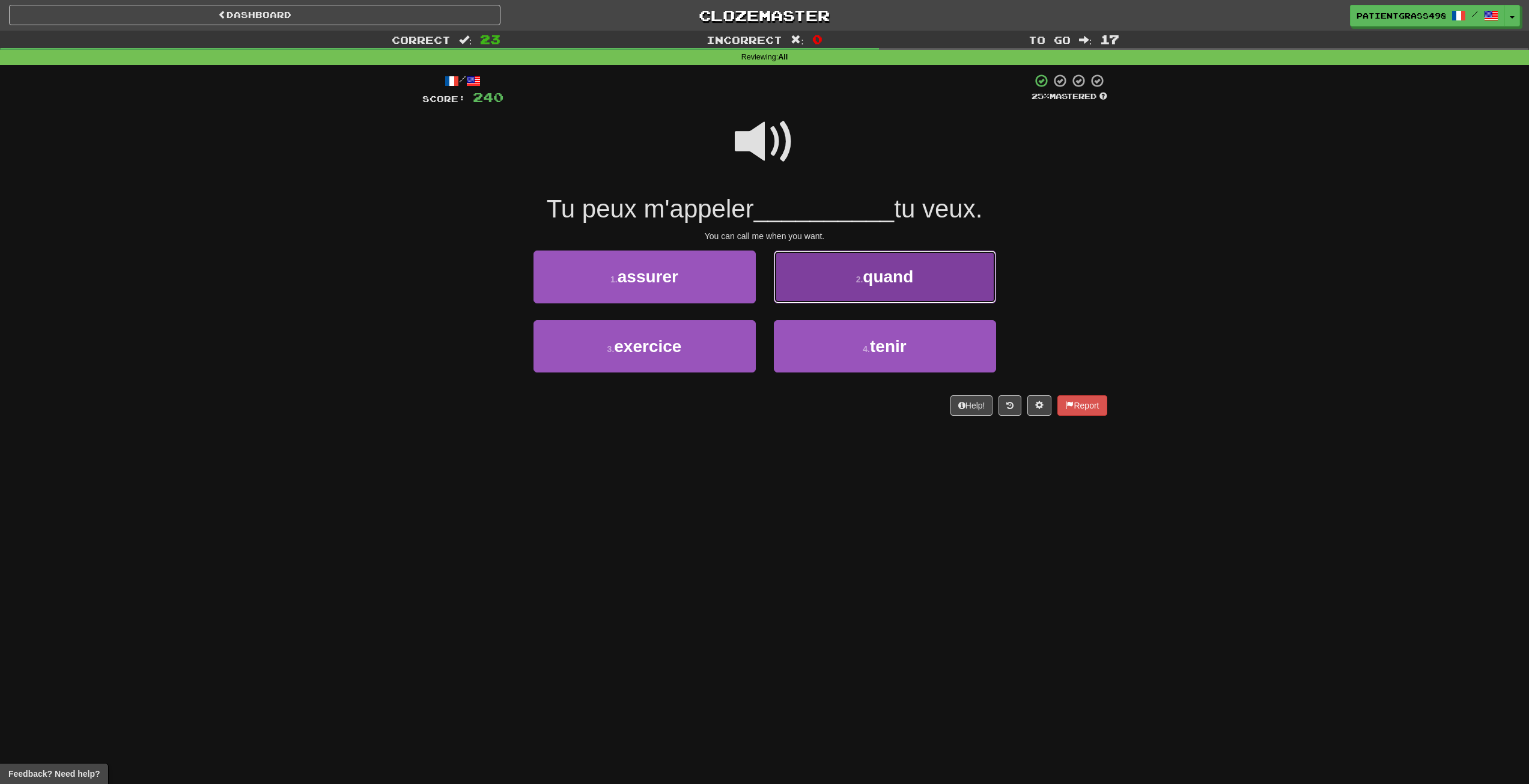
click at [821, 279] on button "2 . quand" at bounding box center [885, 277] width 222 height 53
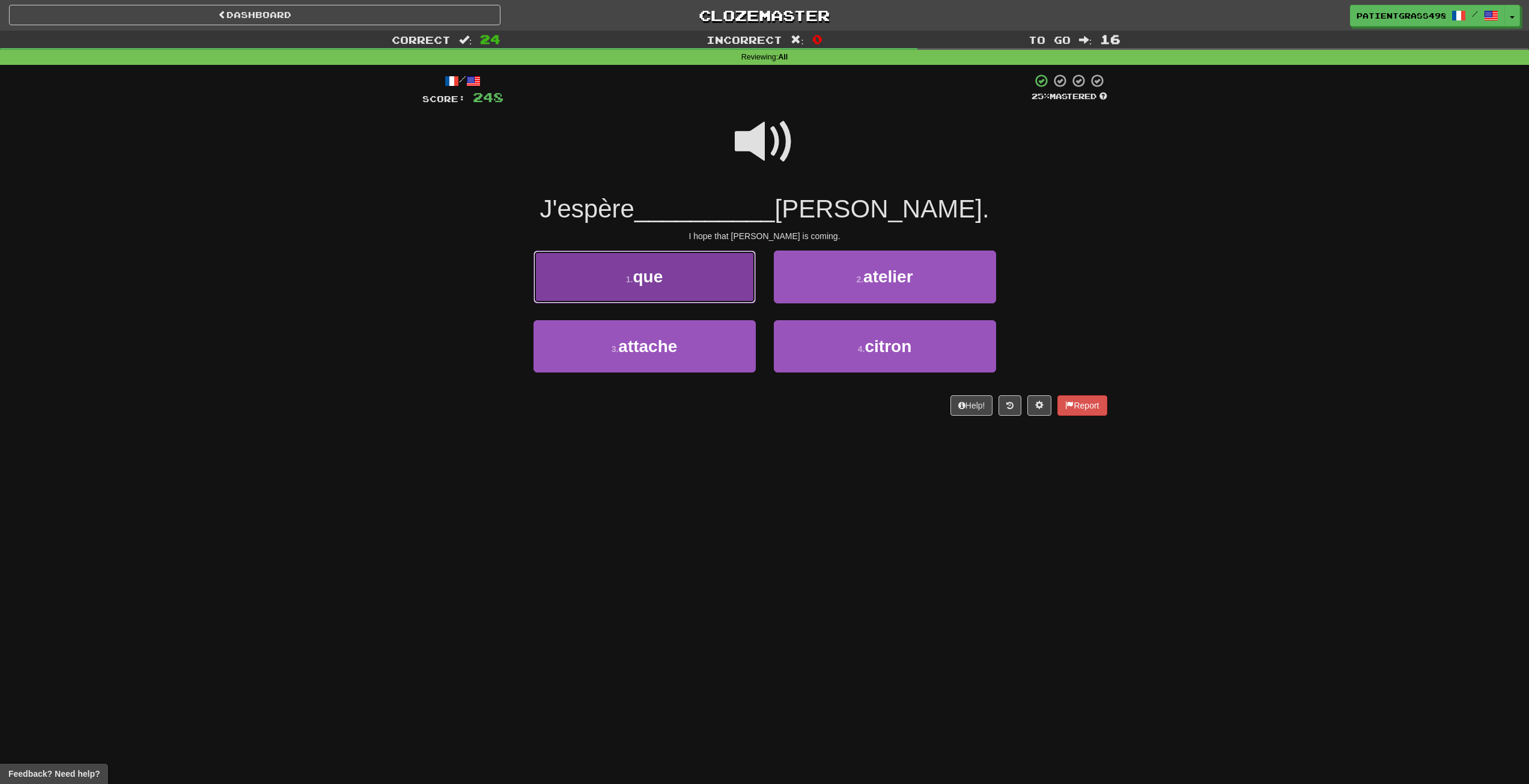
click at [702, 285] on button "1 . que" at bounding box center [644, 277] width 222 height 53
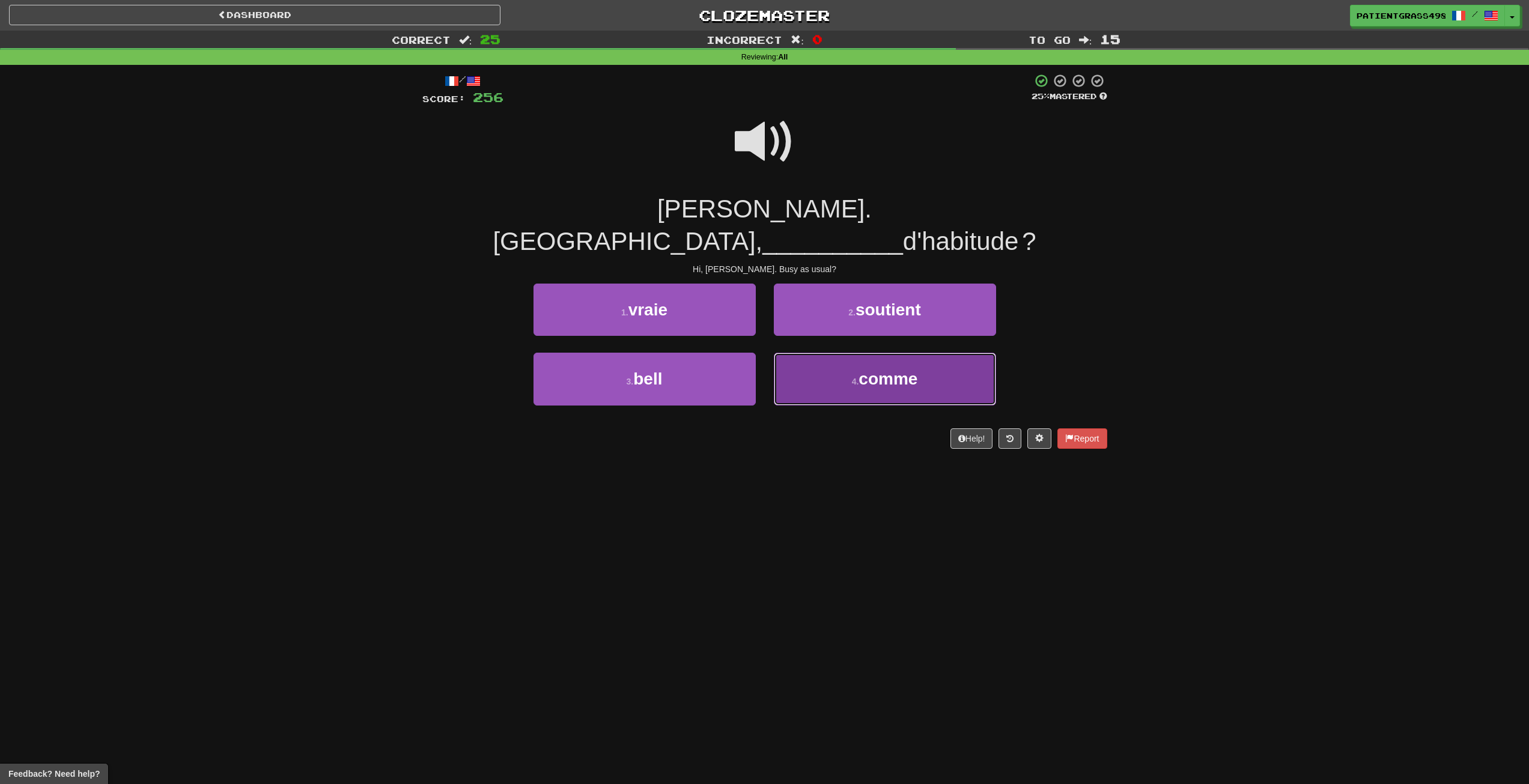
click at [986, 363] on button "4 . comme" at bounding box center [885, 379] width 222 height 53
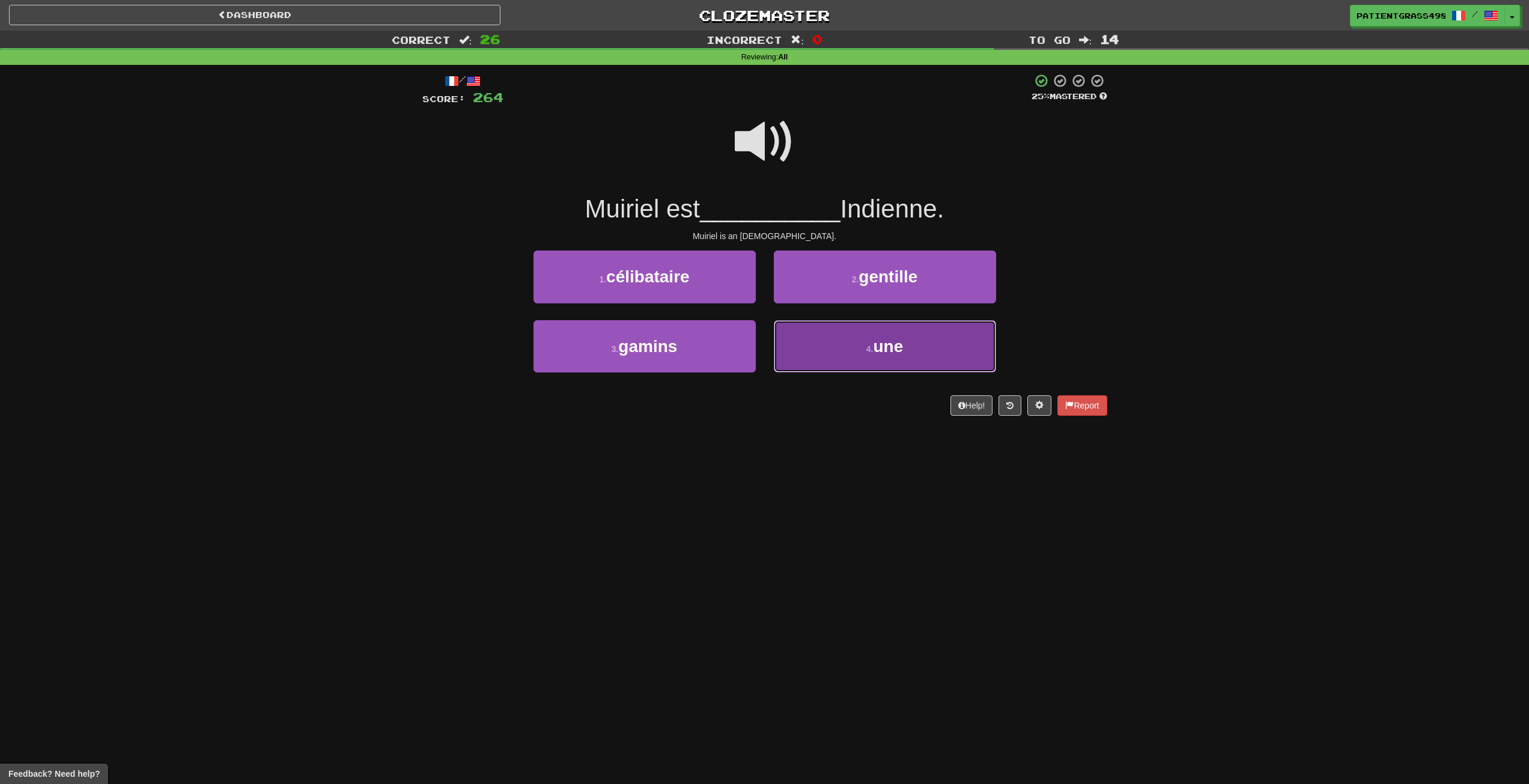
click at [865, 340] on button "4 . une" at bounding box center [885, 346] width 222 height 53
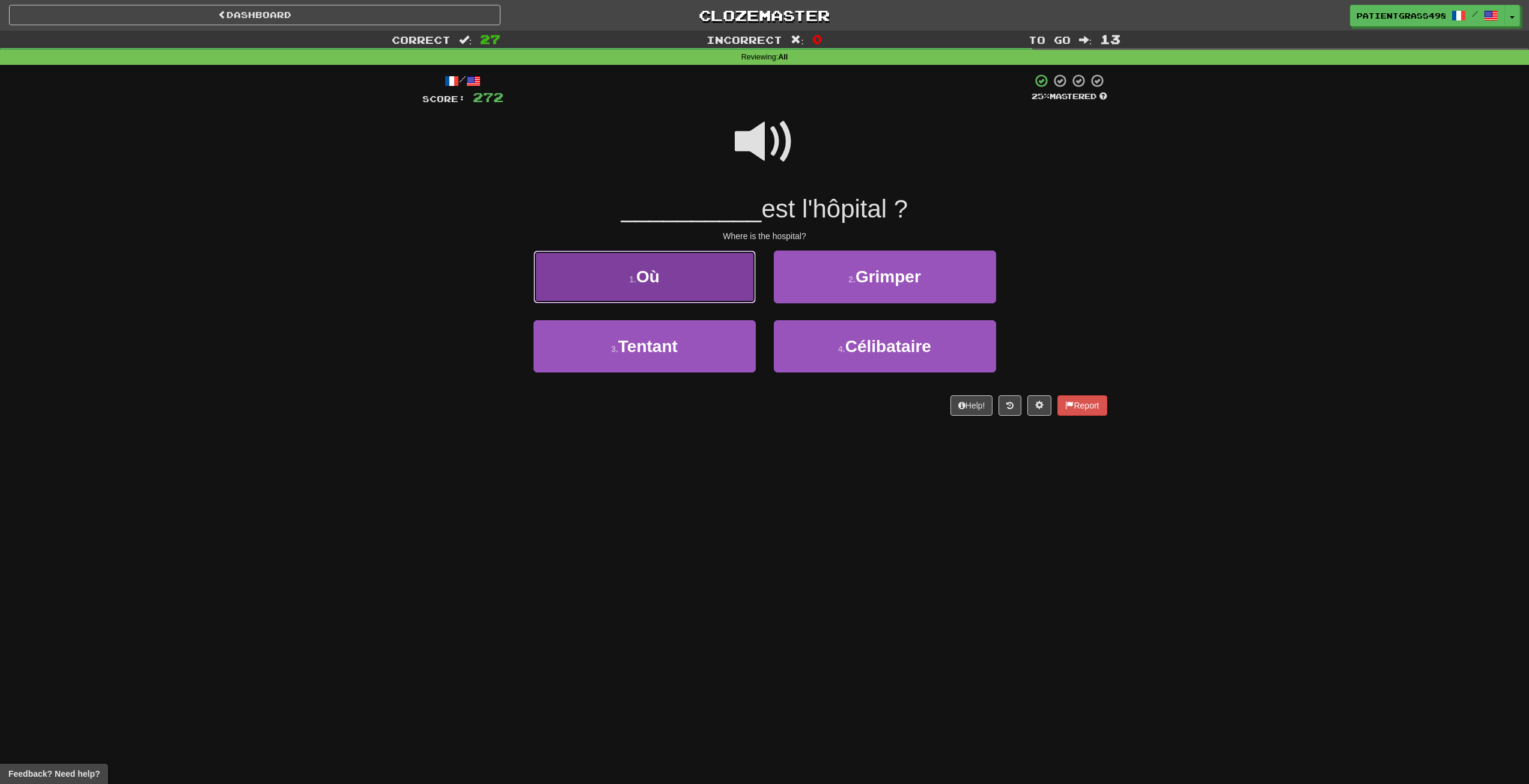
click at [613, 272] on button "1 . Où" at bounding box center [644, 277] width 222 height 53
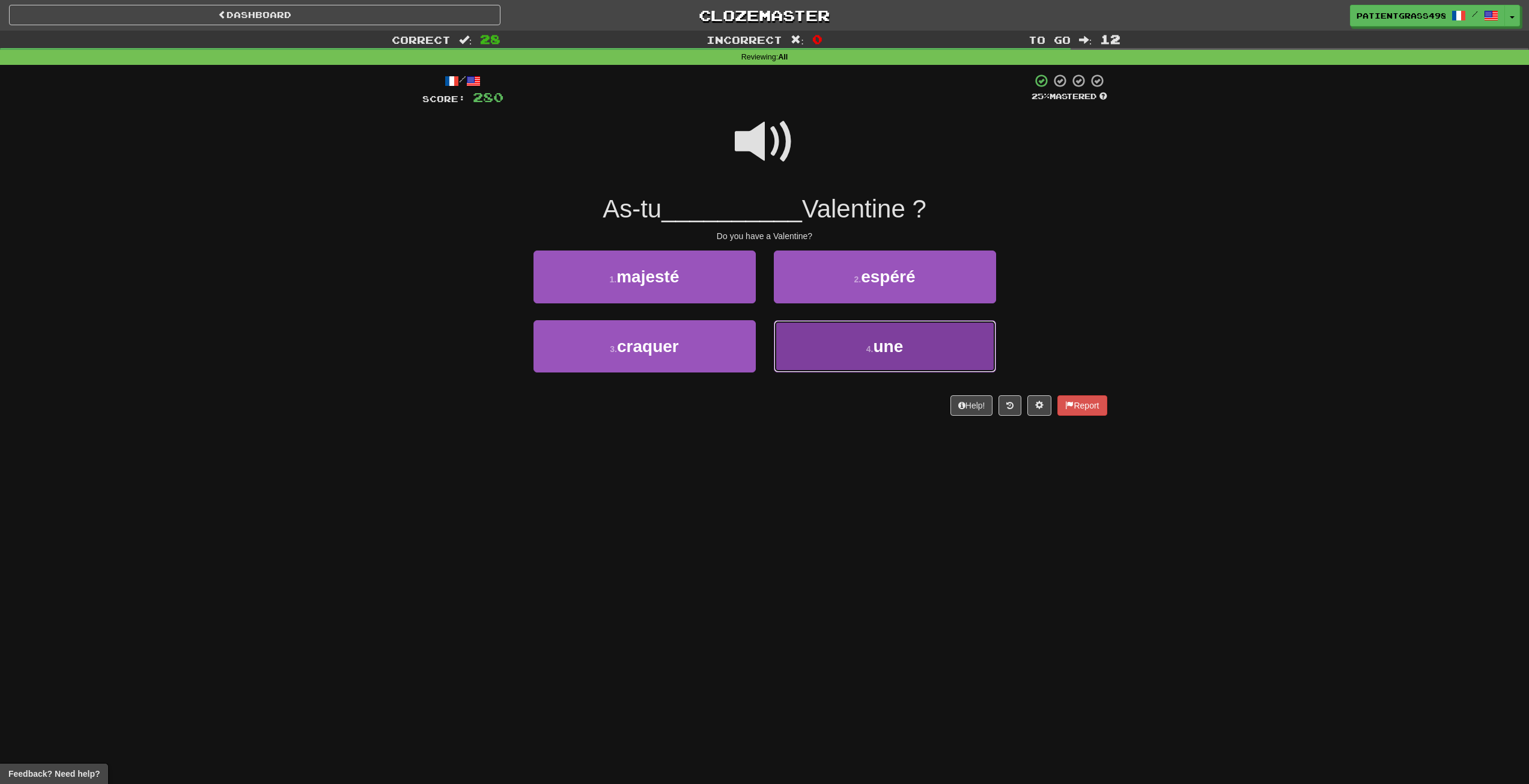
click at [912, 354] on button "4 . une" at bounding box center [885, 346] width 222 height 53
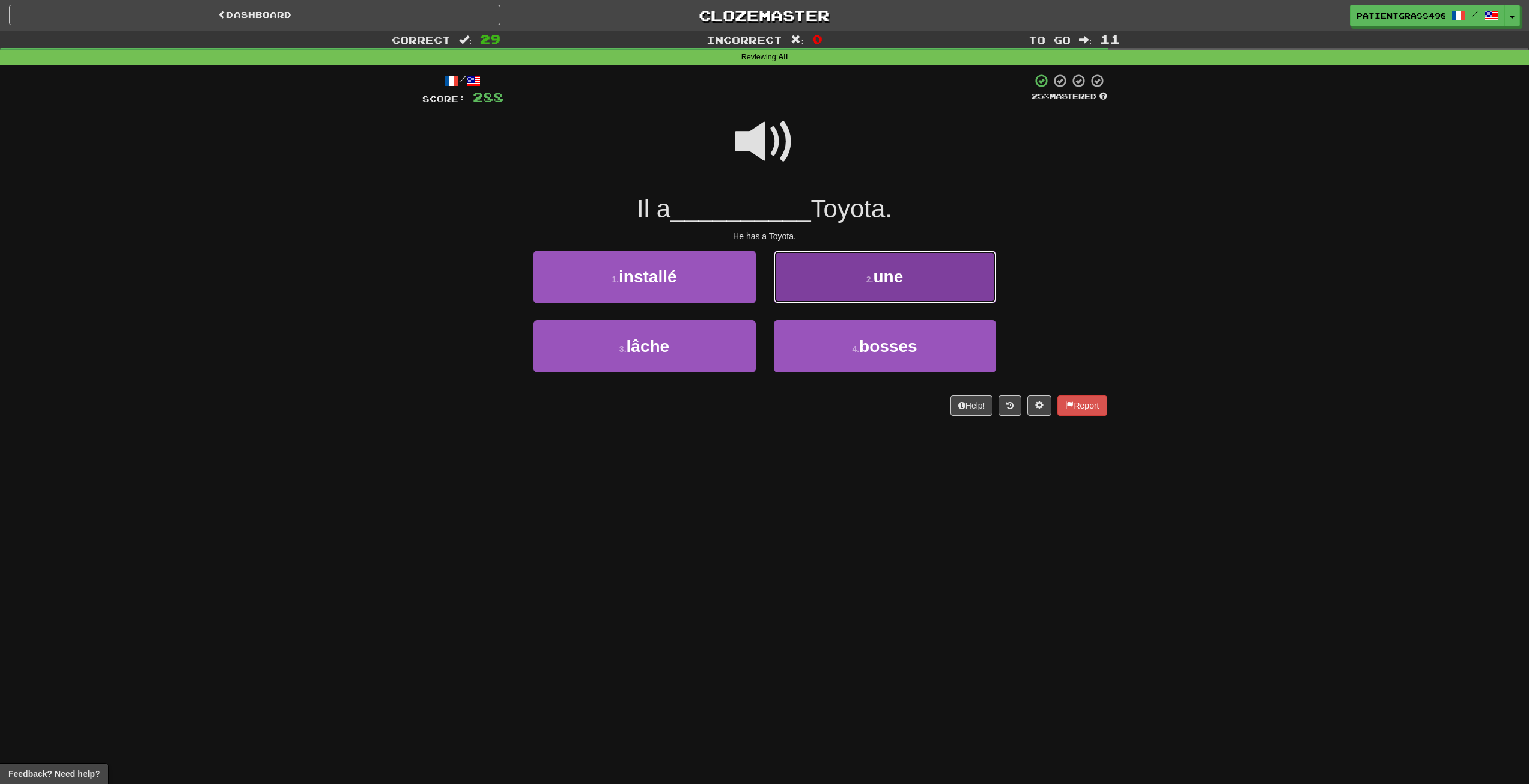
click at [964, 279] on button "2 . une" at bounding box center [885, 277] width 222 height 53
click at [959, 270] on button "2 . comme" at bounding box center [885, 277] width 222 height 53
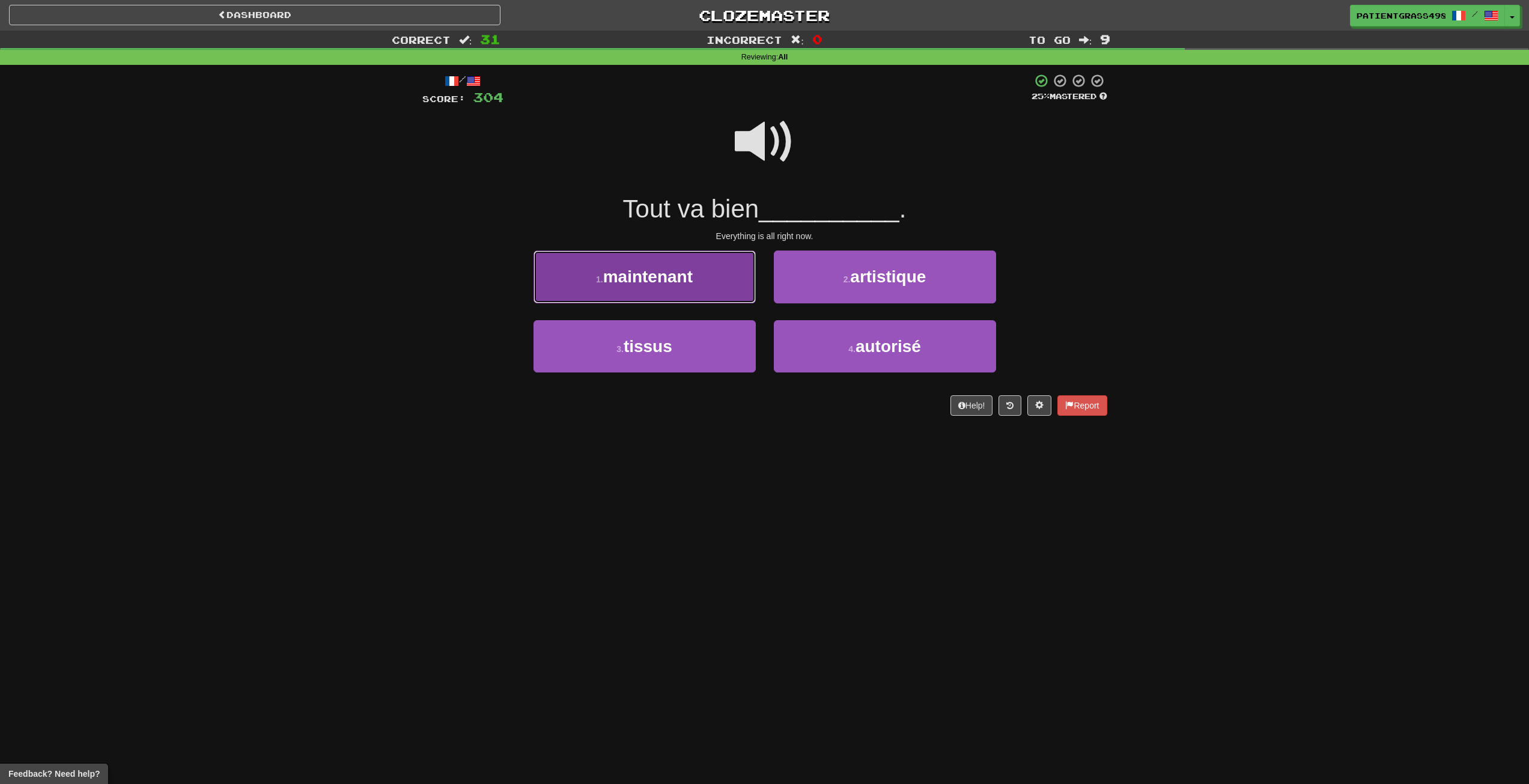
click at [693, 257] on button "1 . maintenant" at bounding box center [644, 277] width 222 height 53
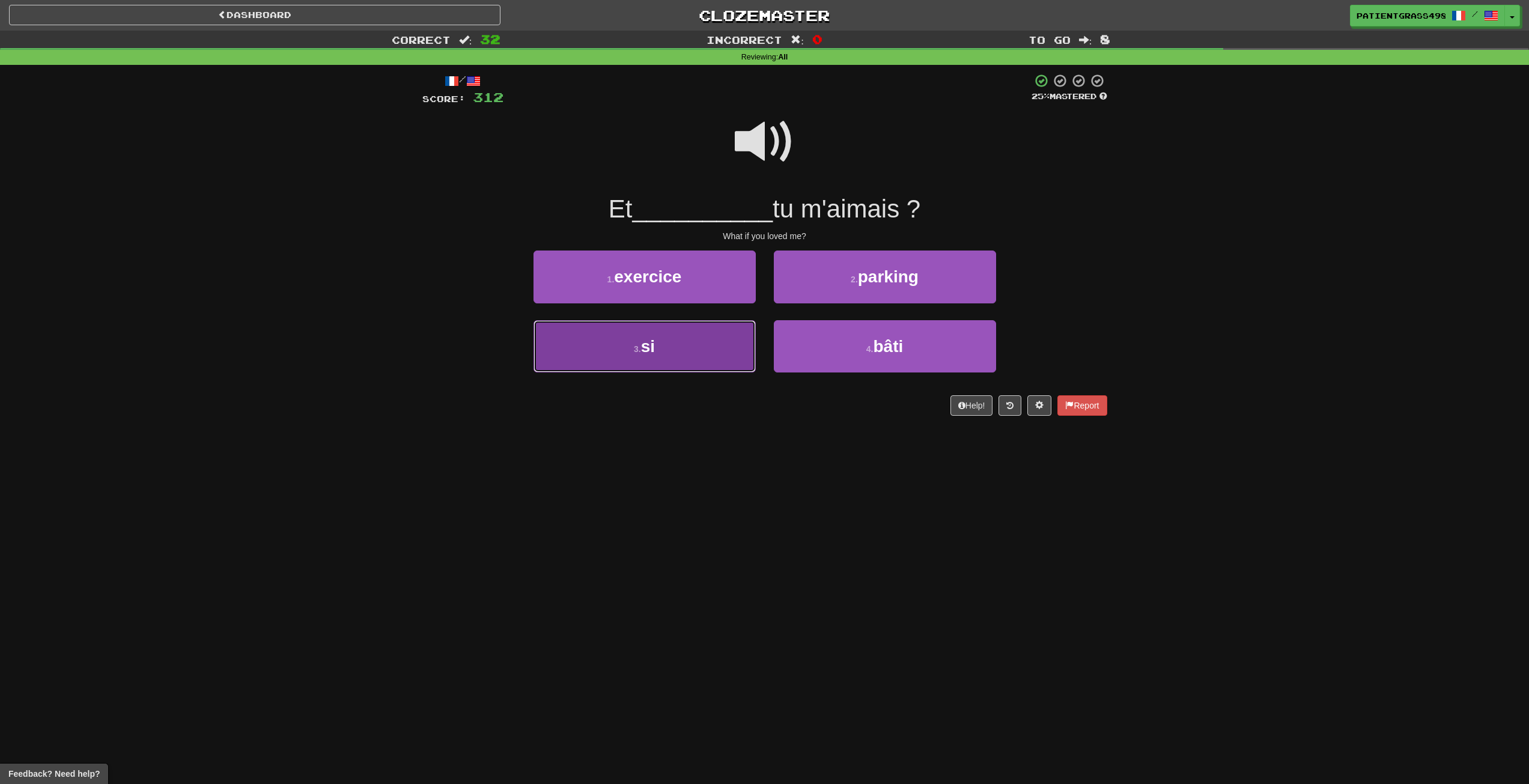
click at [713, 357] on button "3 . si" at bounding box center [644, 346] width 222 height 53
click at [660, 358] on button "3 . qui" at bounding box center [644, 346] width 222 height 53
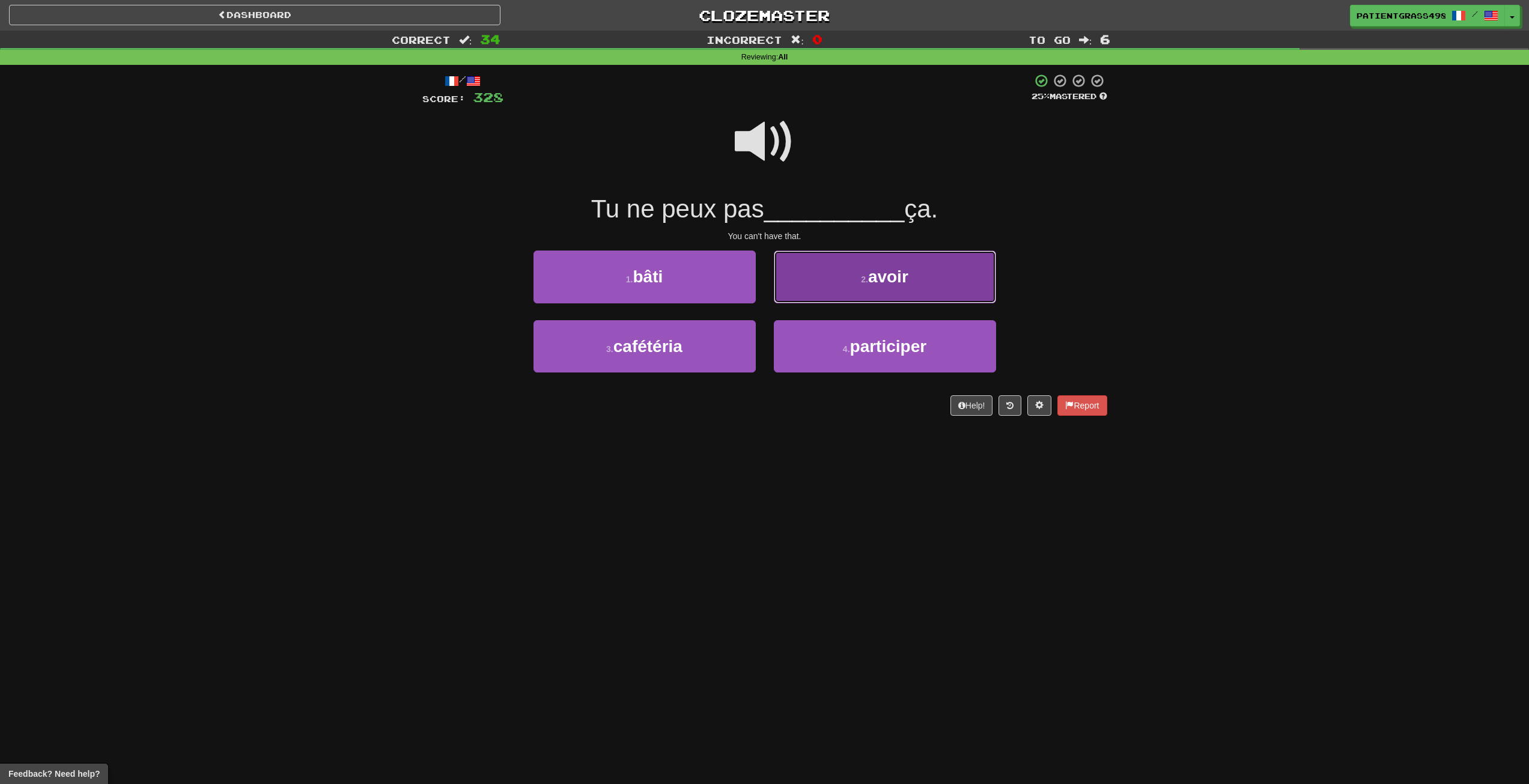
click at [855, 269] on button "2 . avoir" at bounding box center [885, 277] width 222 height 53
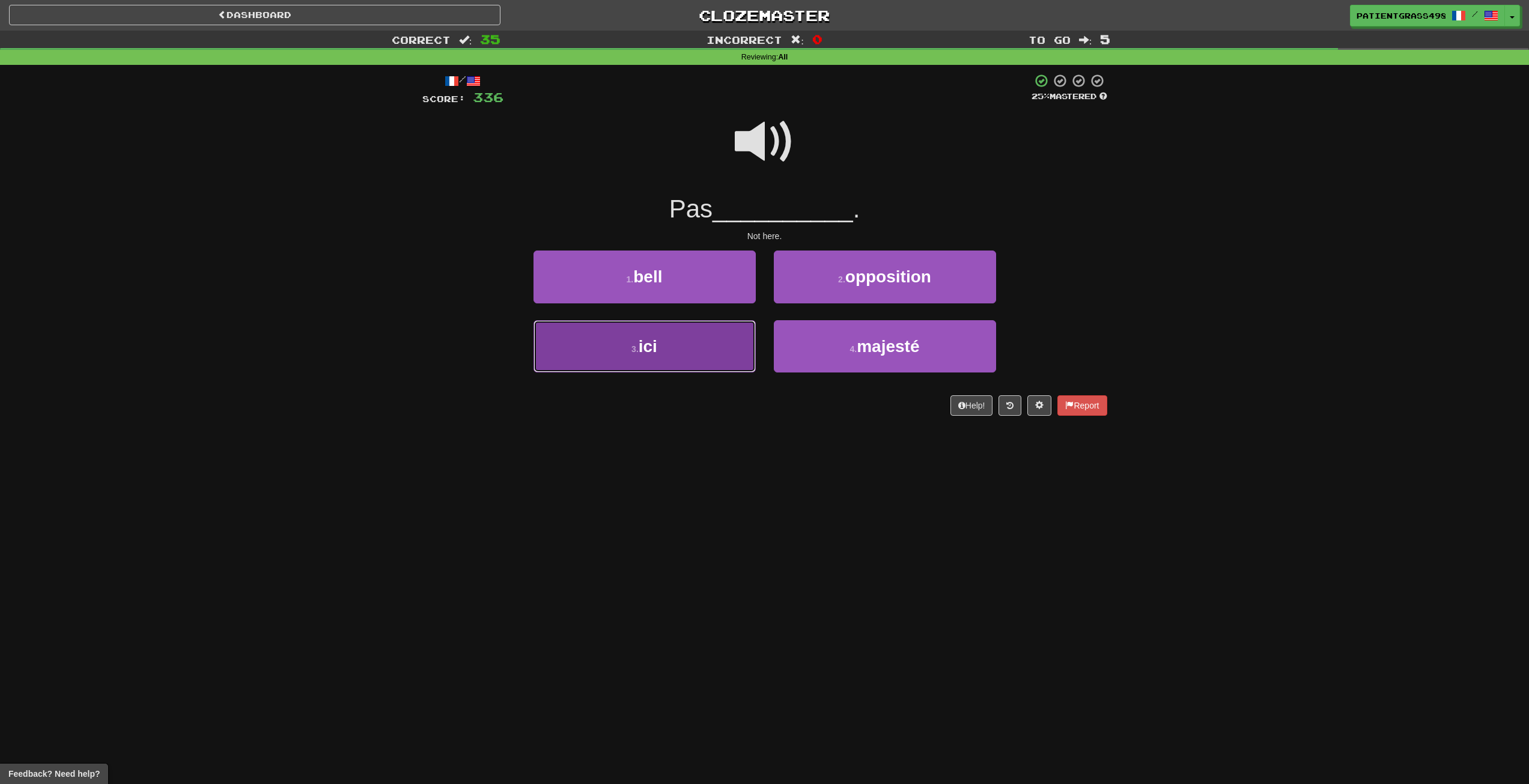
click at [695, 347] on button "3 . ici" at bounding box center [644, 346] width 222 height 53
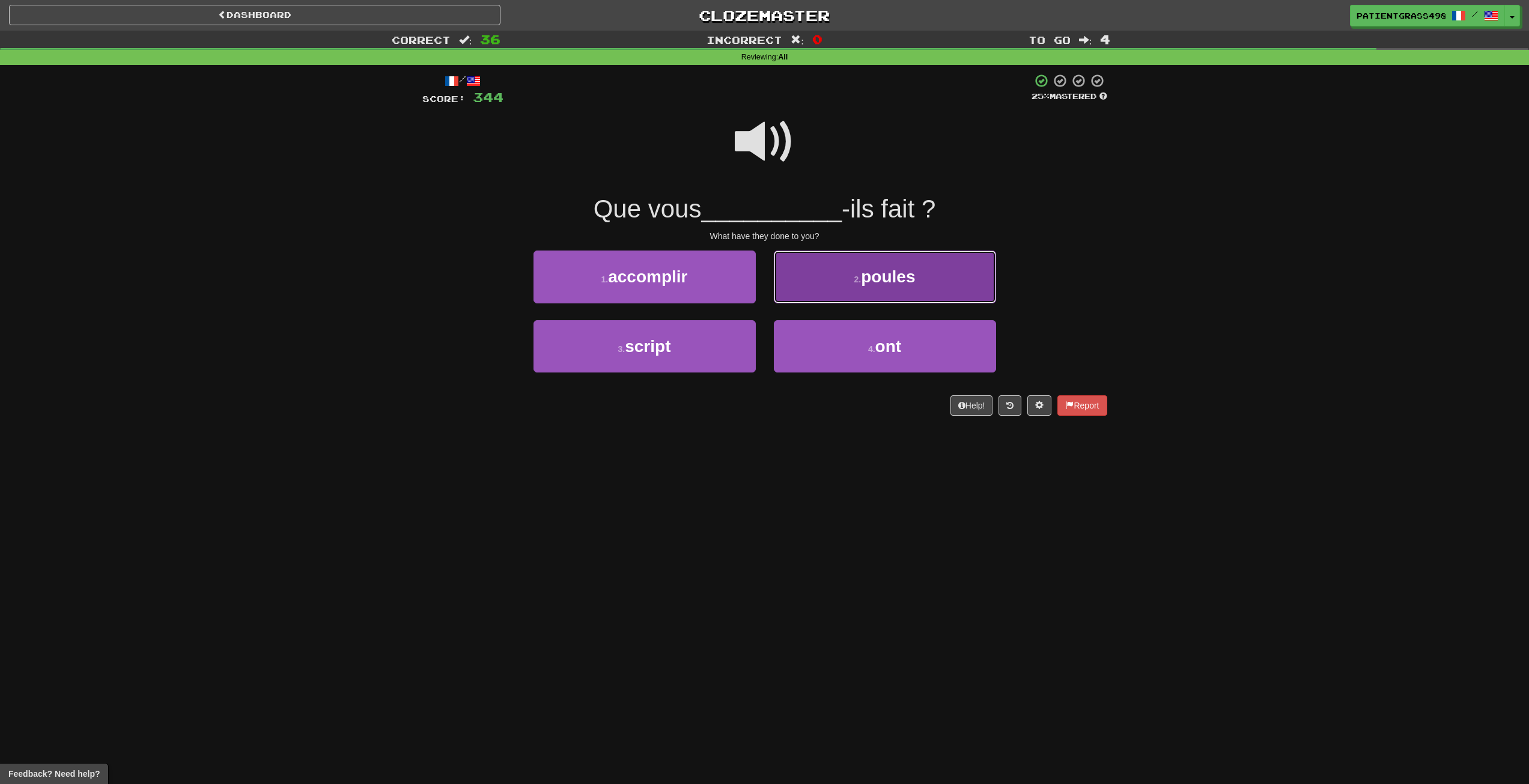
click at [844, 286] on button "2 . poules" at bounding box center [885, 277] width 222 height 53
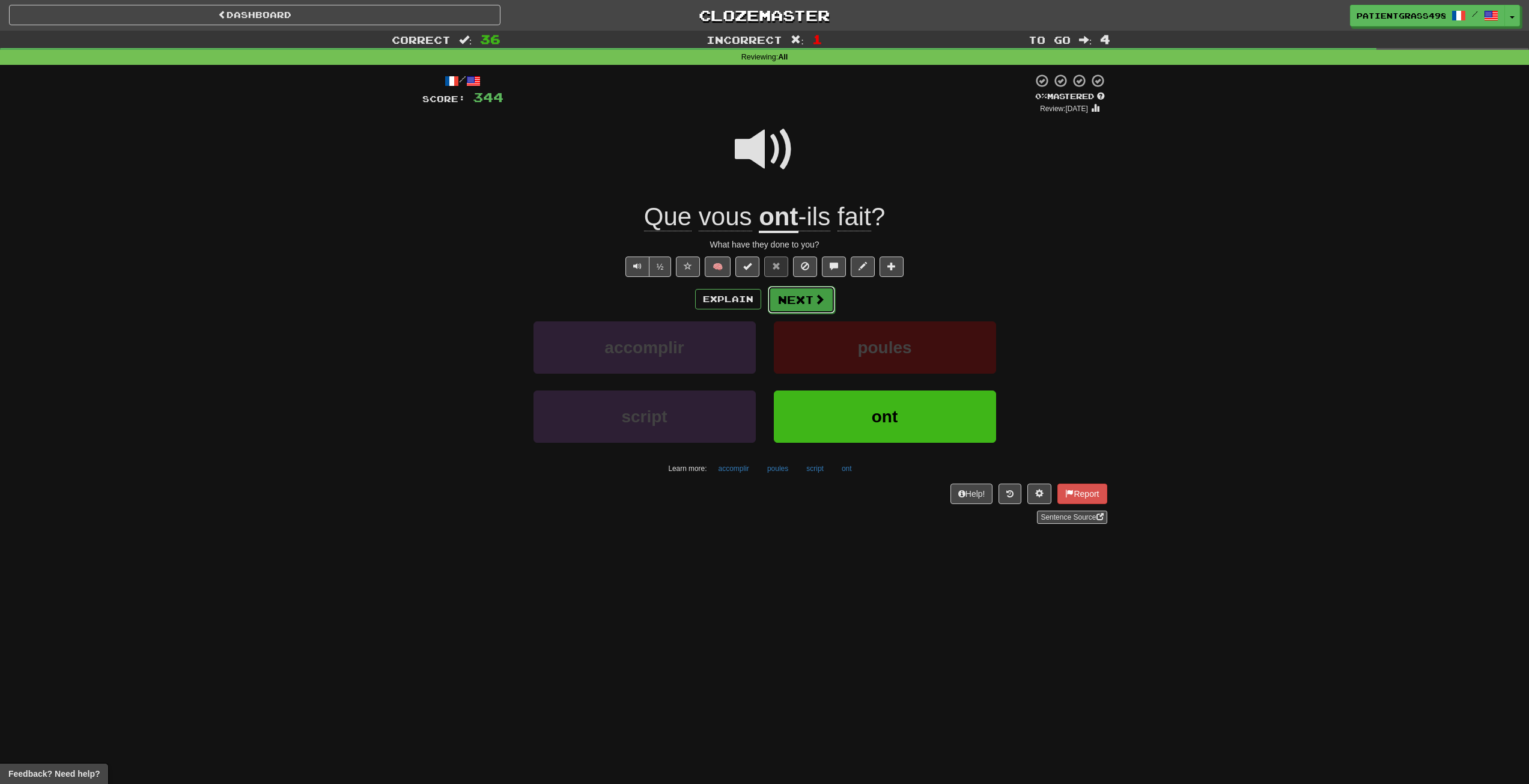
click at [800, 293] on button "Next" at bounding box center [802, 299] width 68 height 27
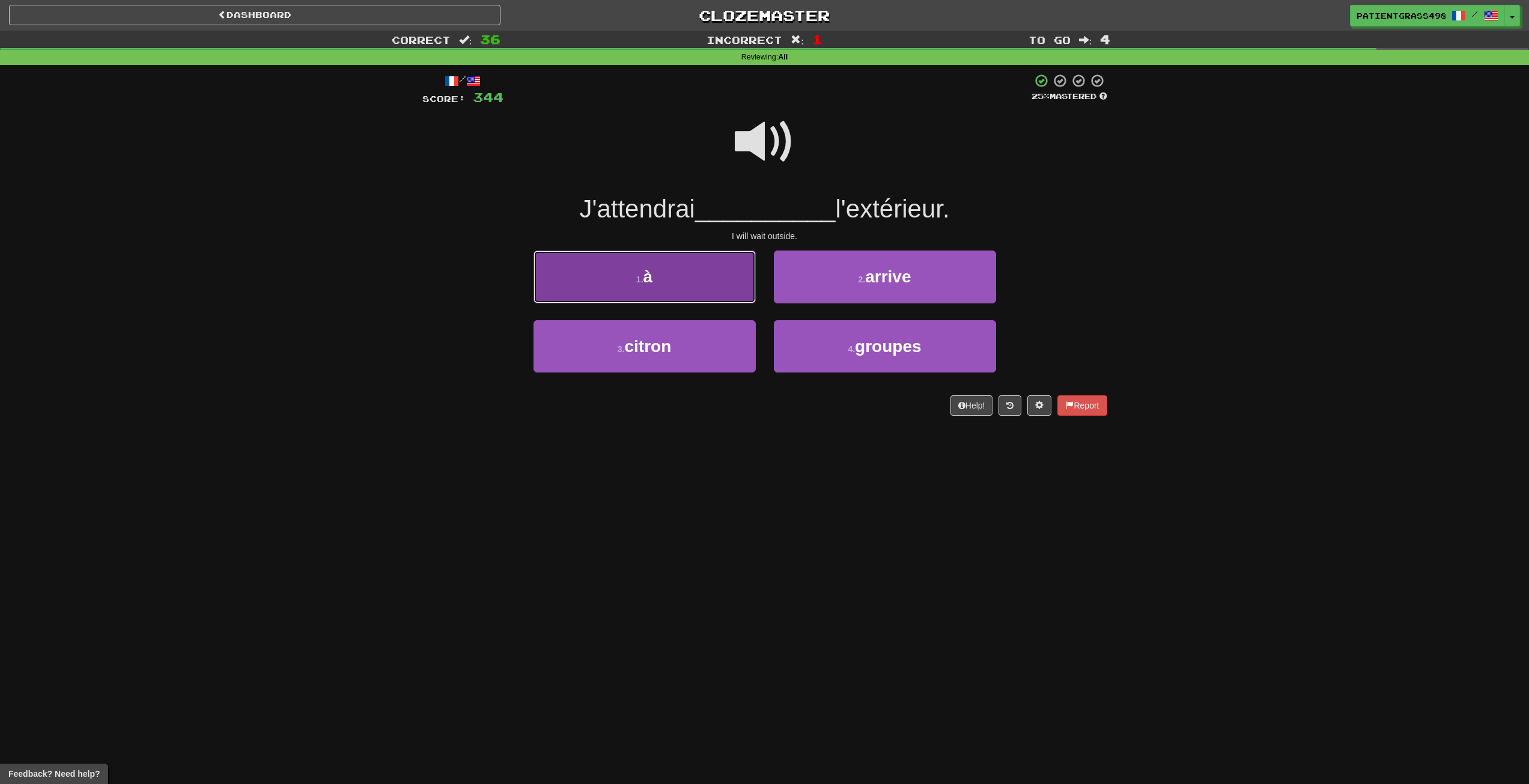
click at [719, 279] on button "1 . à" at bounding box center [644, 277] width 222 height 53
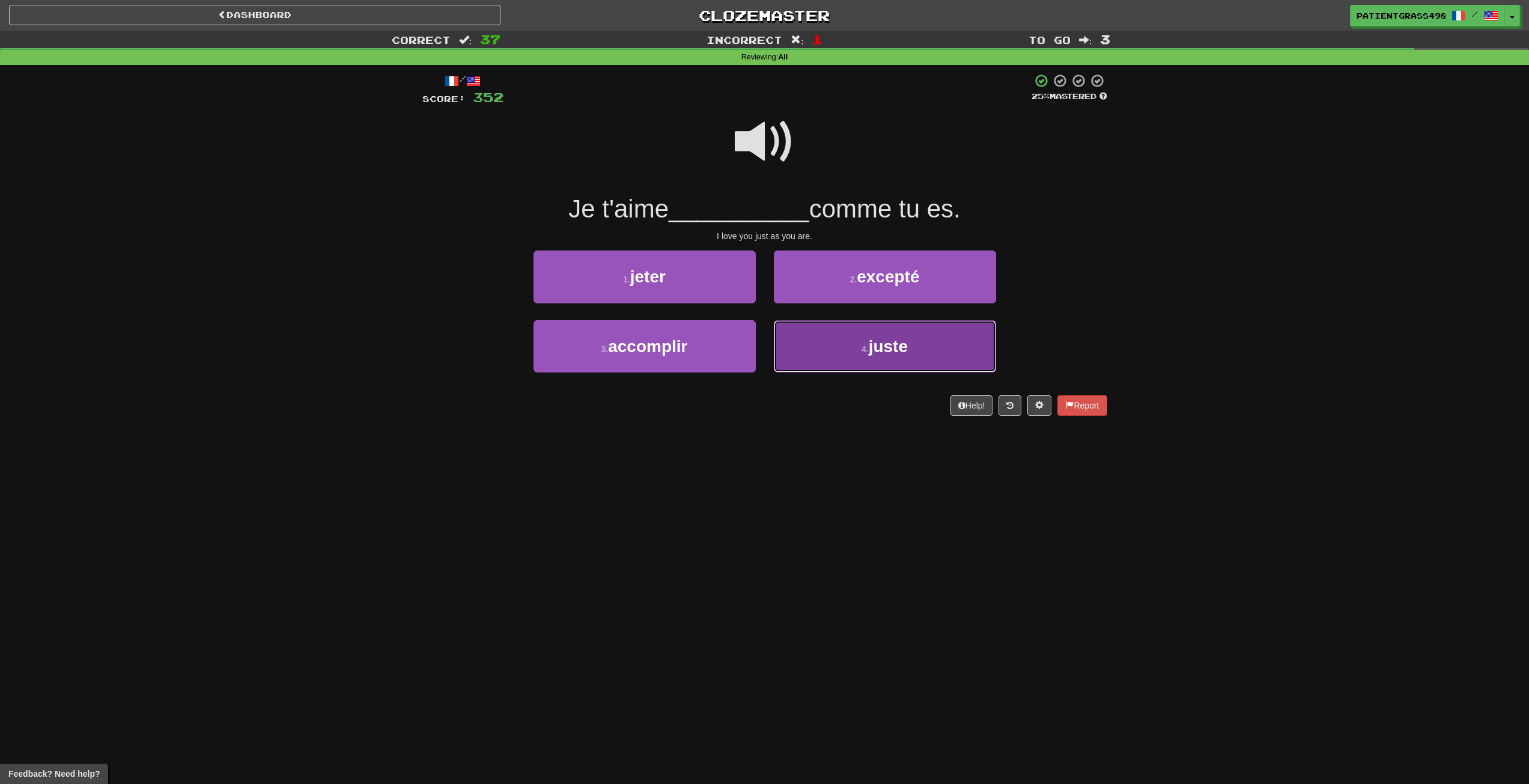
click at [793, 324] on button "4 . juste" at bounding box center [885, 346] width 222 height 53
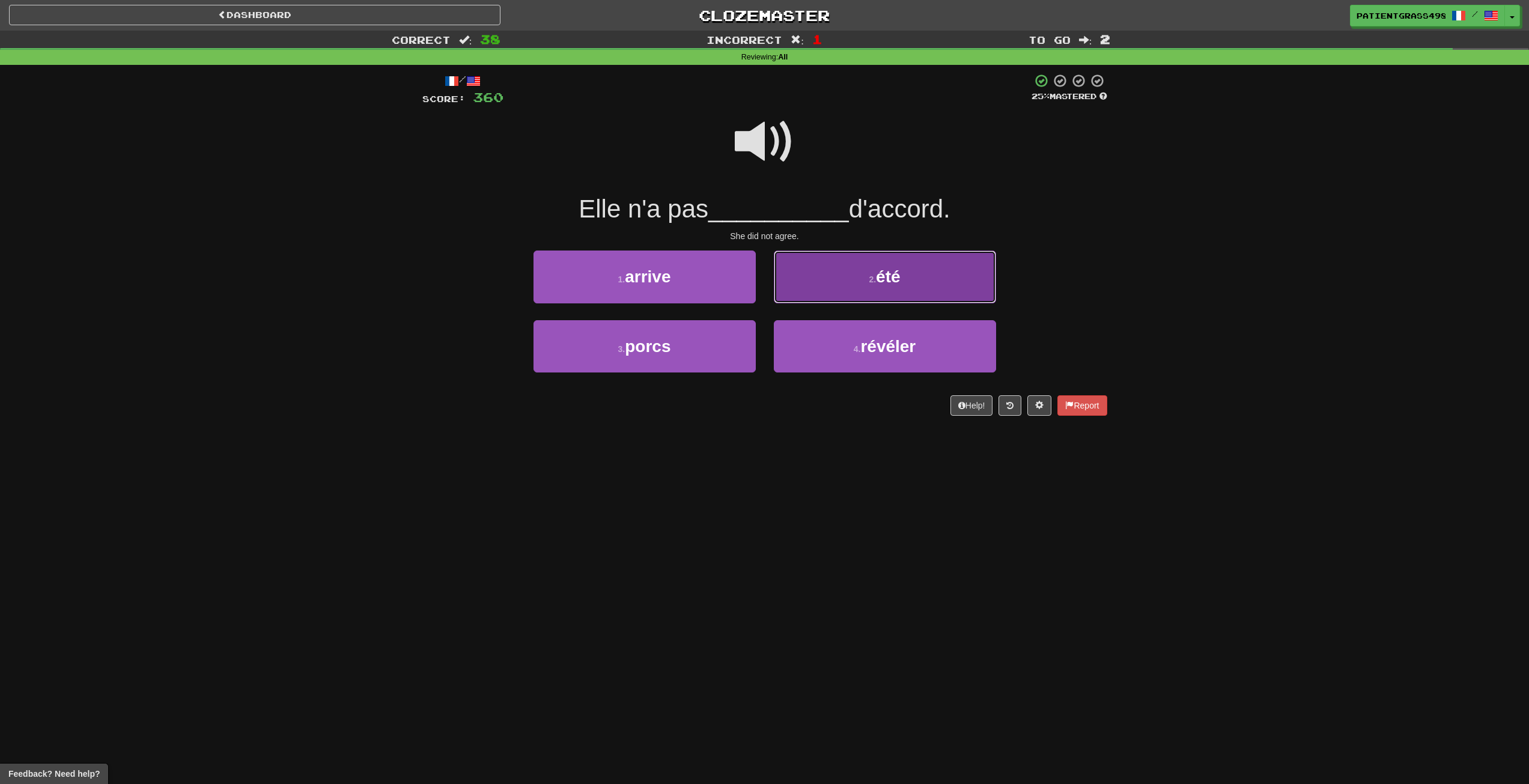
click at [815, 284] on button "2 . été" at bounding box center [885, 277] width 222 height 53
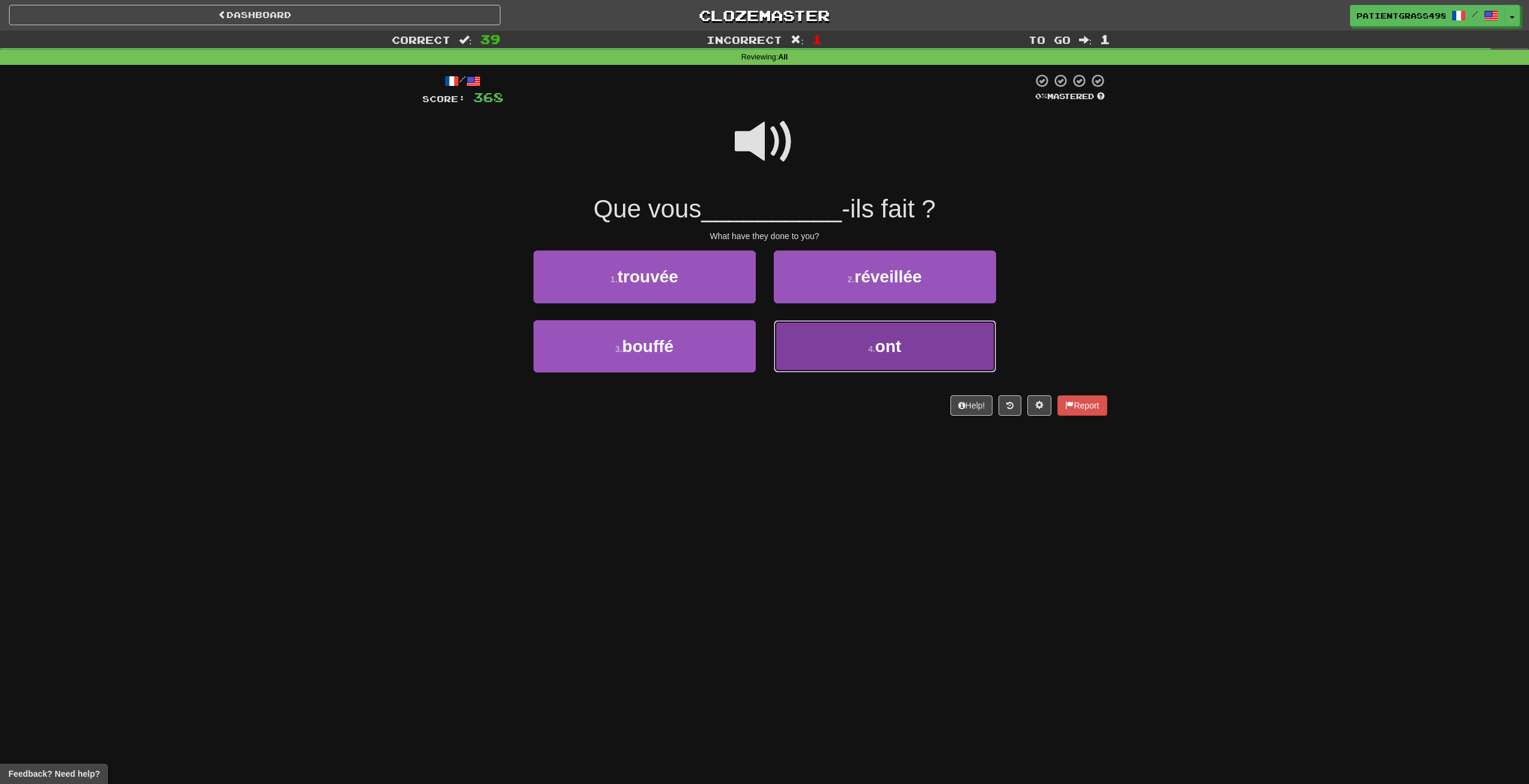
click at [813, 352] on button "4 . ont" at bounding box center [885, 346] width 222 height 53
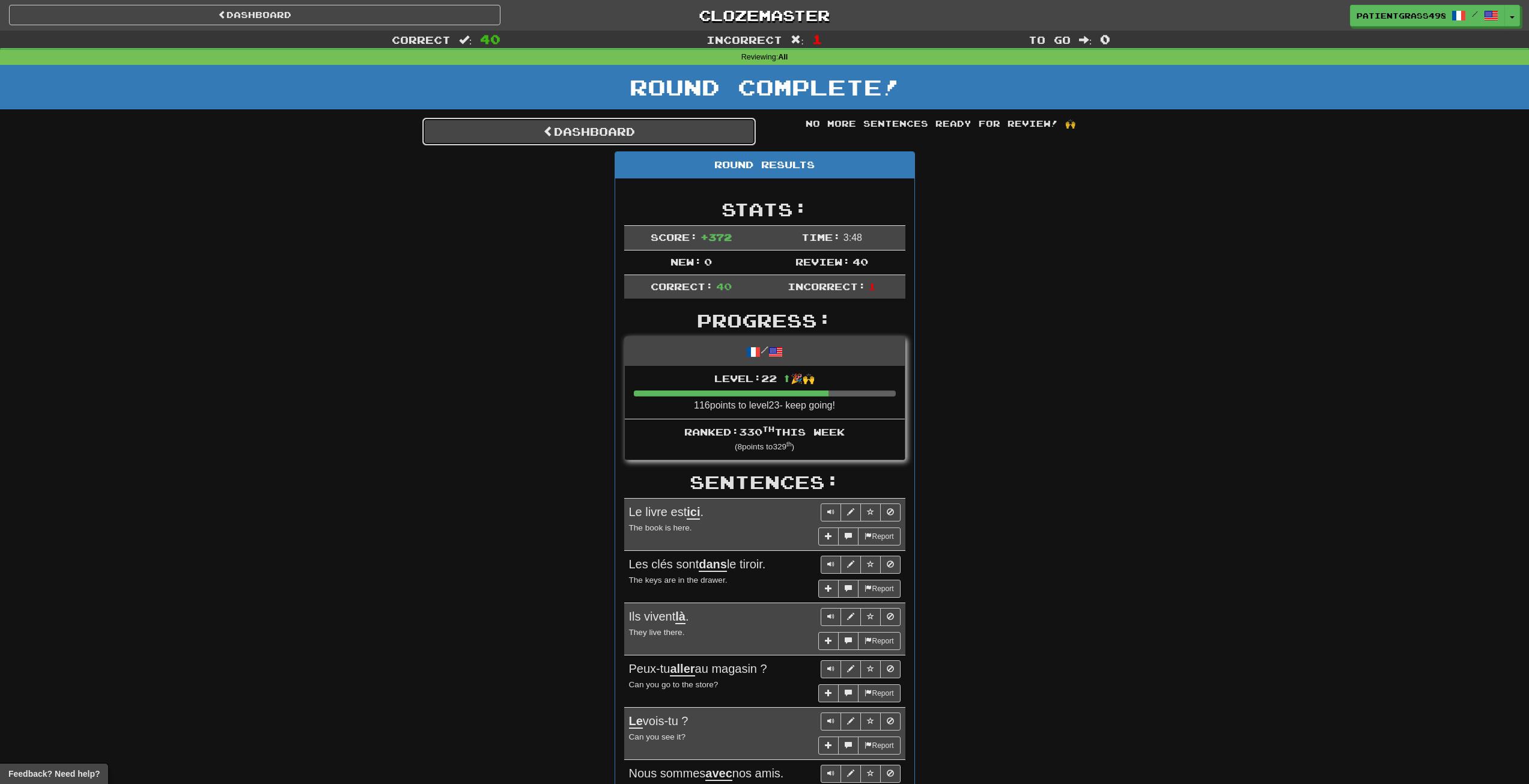
click at [674, 129] on link "Dashboard" at bounding box center [589, 131] width 334 height 27
